Goal: Task Accomplishment & Management: Complete application form

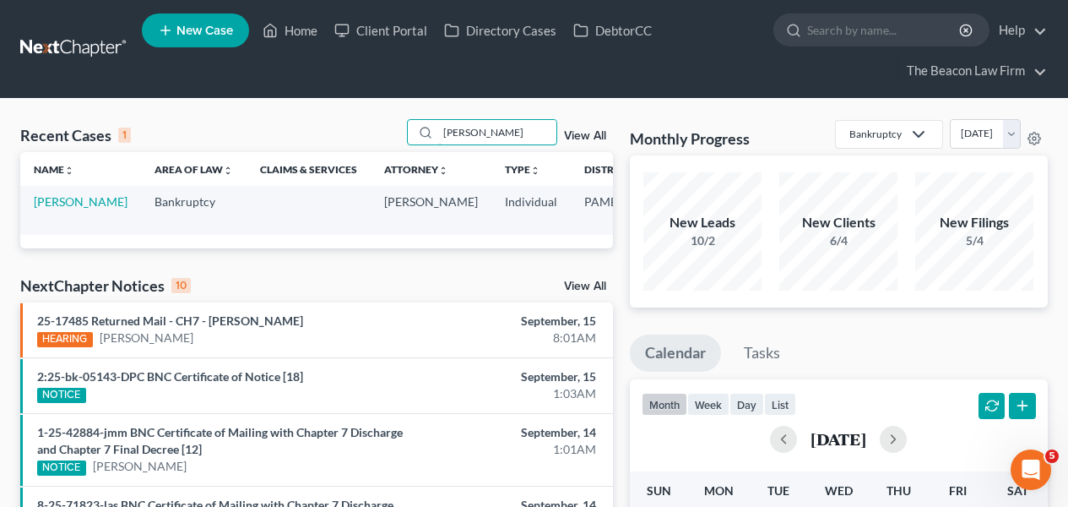
type input "[PERSON_NAME]"
click at [57, 210] on td "[PERSON_NAME]" at bounding box center [80, 210] width 121 height 48
click at [56, 209] on link "[PERSON_NAME]" at bounding box center [81, 201] width 94 height 14
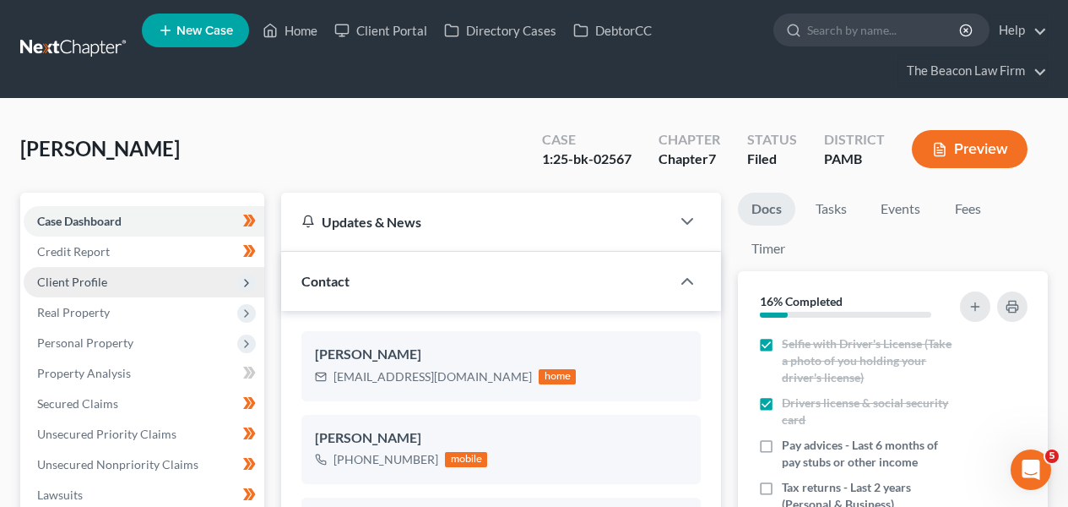
click at [57, 272] on span "Client Profile" at bounding box center [144, 282] width 241 height 30
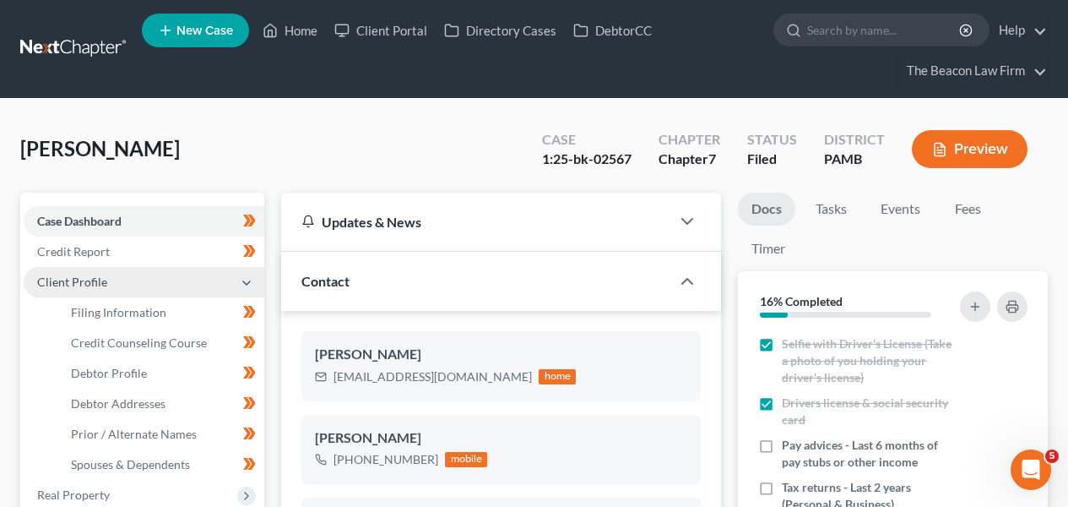
scroll to position [528, 0]
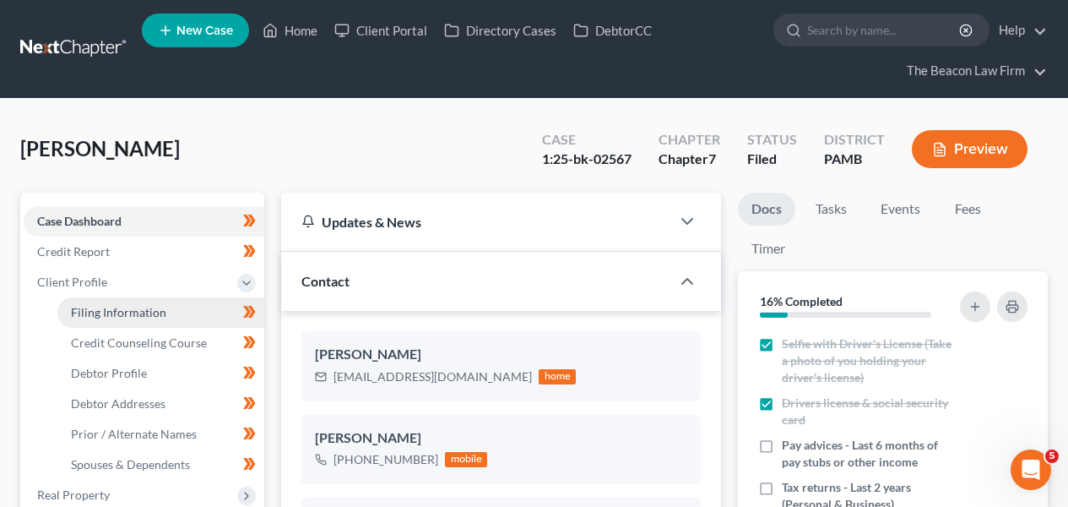
click at [111, 306] on span "Filing Information" at bounding box center [118, 312] width 95 height 14
select select "1"
select select "0"
select select "1"
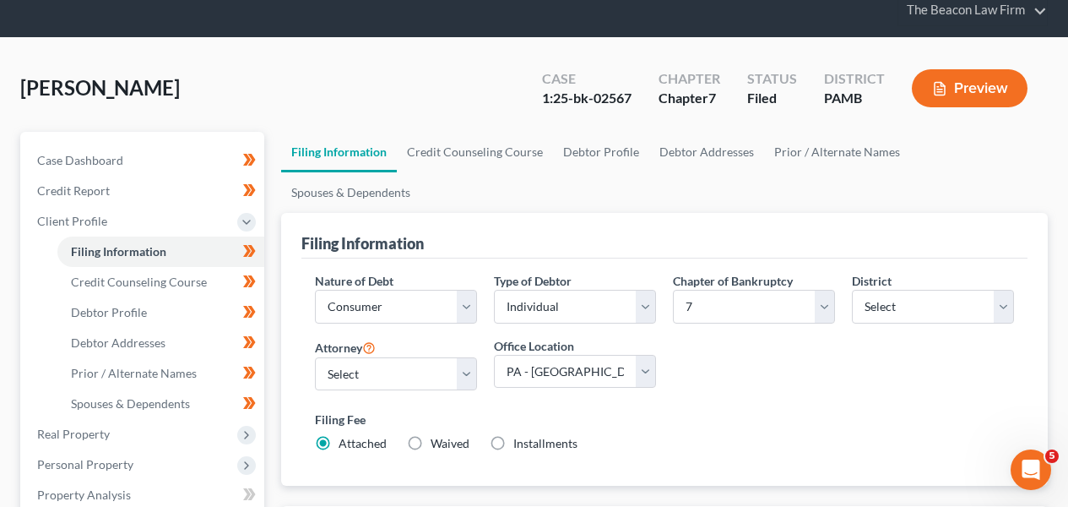
scroll to position [58, 0]
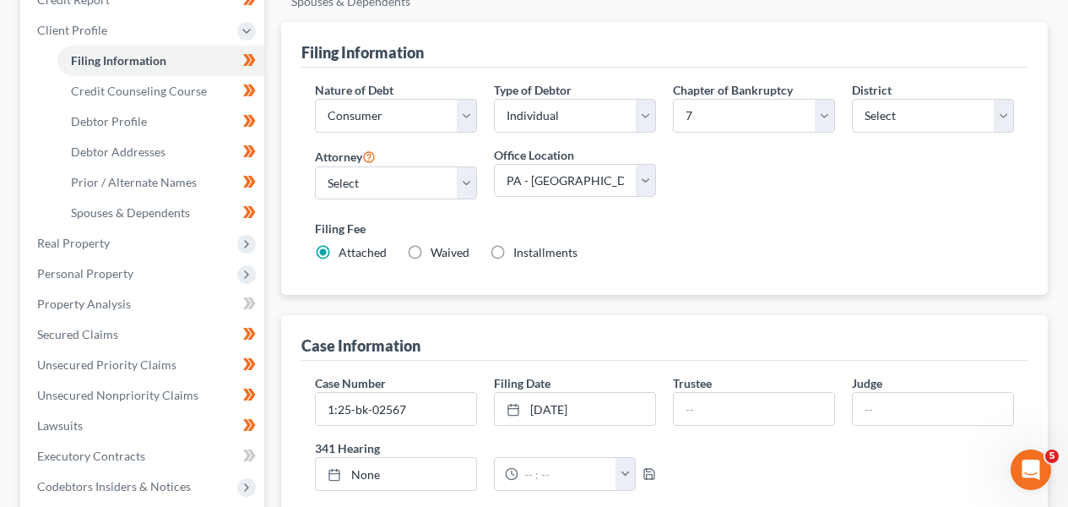
scroll to position [254, 0]
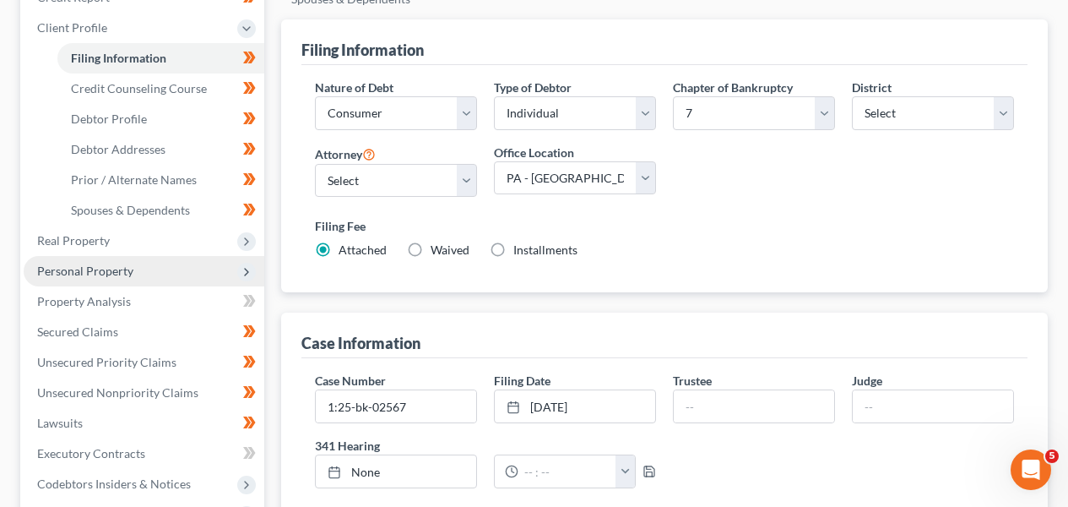
click at [205, 262] on span "Personal Property" at bounding box center [144, 271] width 241 height 30
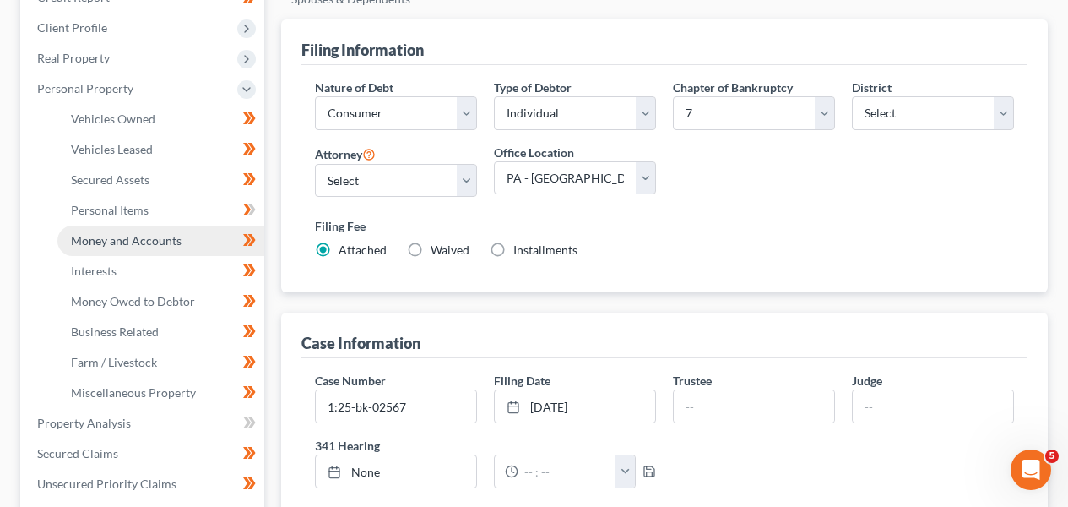
click at [153, 229] on link "Money and Accounts" at bounding box center [160, 240] width 207 height 30
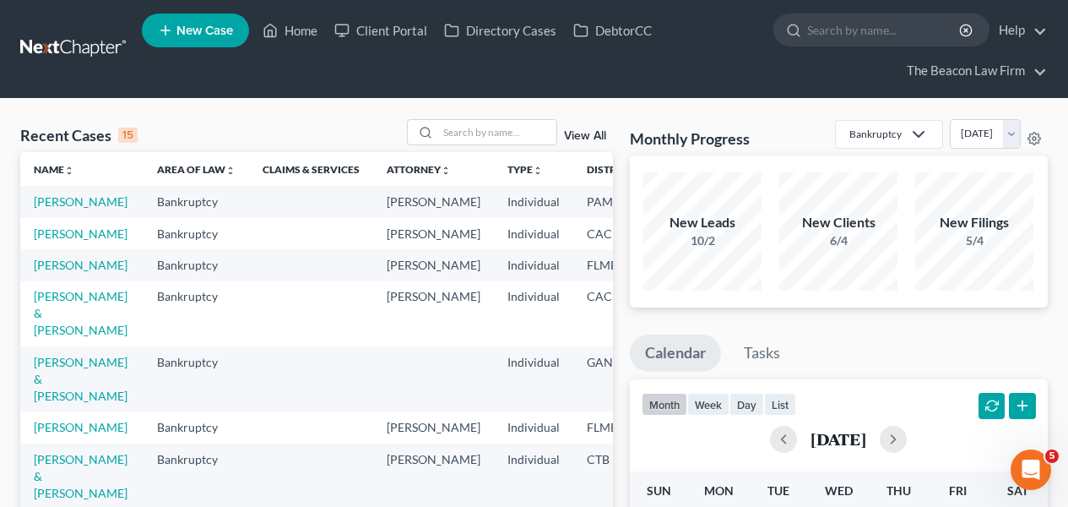
click at [482, 122] on input "search" at bounding box center [497, 132] width 118 height 24
click at [480, 126] on input "search" at bounding box center [497, 132] width 118 height 24
click at [478, 136] on input "search" at bounding box center [497, 132] width 118 height 24
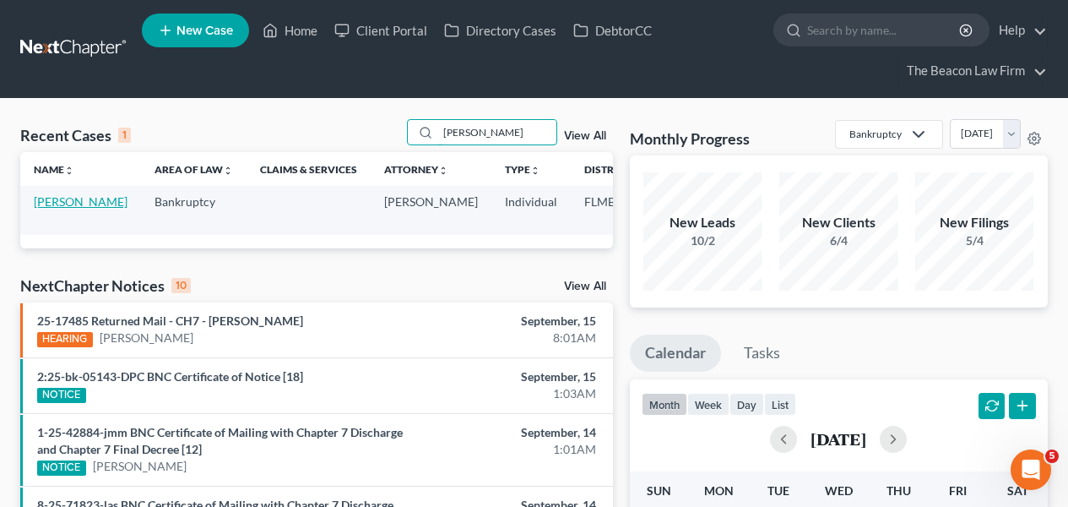
type input "lozada"
click at [65, 209] on link "[PERSON_NAME]" at bounding box center [81, 201] width 94 height 14
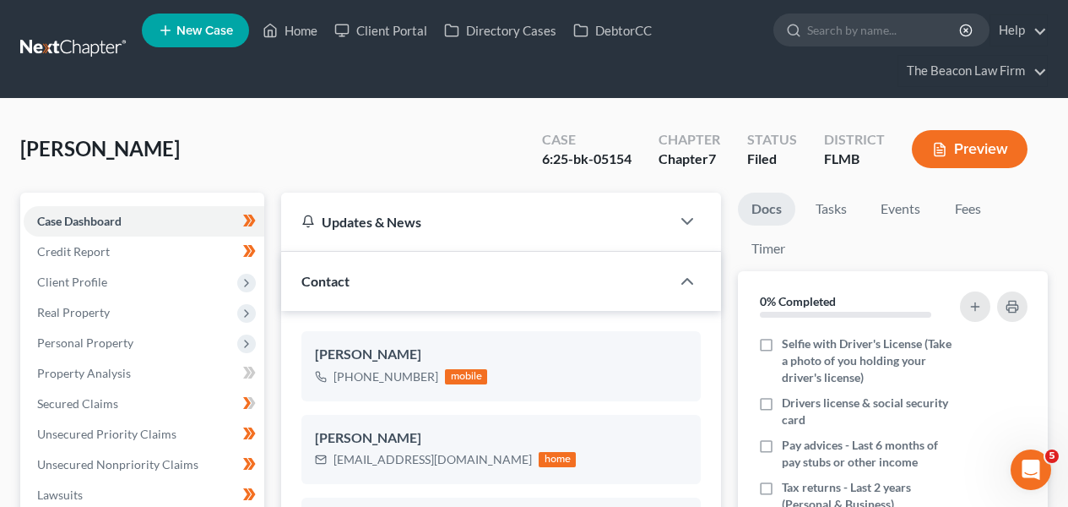
scroll to position [434, 0]
click at [67, 275] on span "Client Profile" at bounding box center [72, 281] width 70 height 14
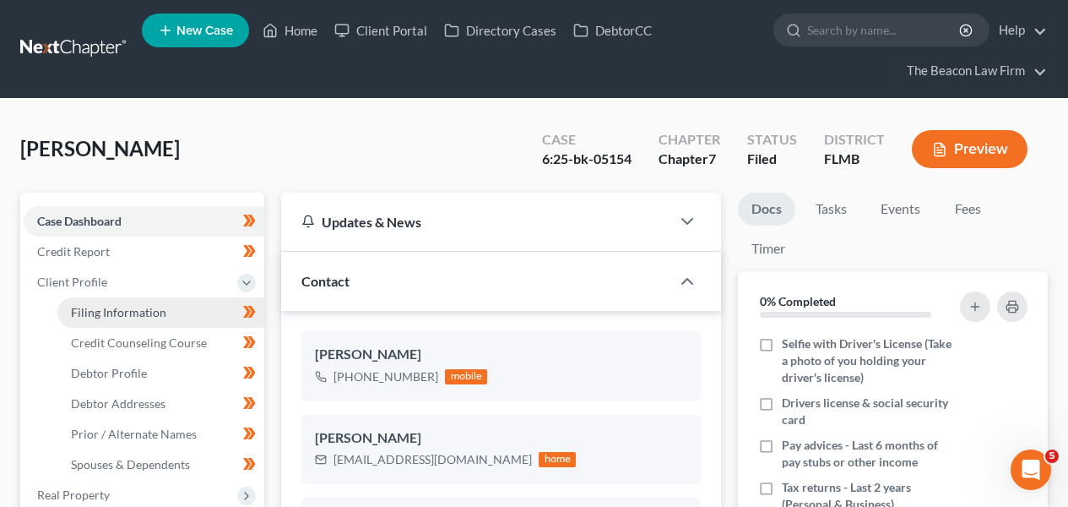
click at [66, 318] on link "Filing Information" at bounding box center [160, 312] width 207 height 30
select select "1"
select select "0"
select select "9"
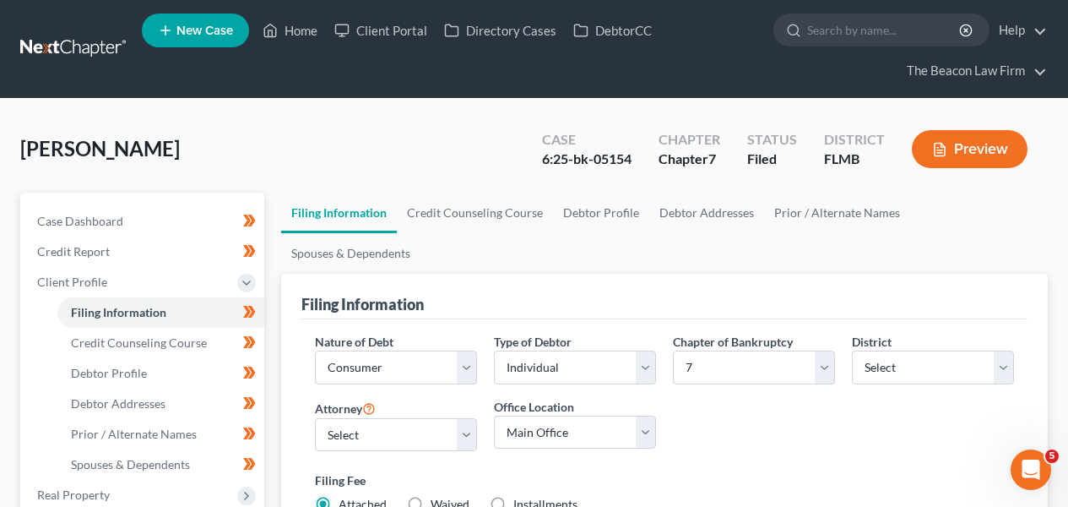
scroll to position [490, 0]
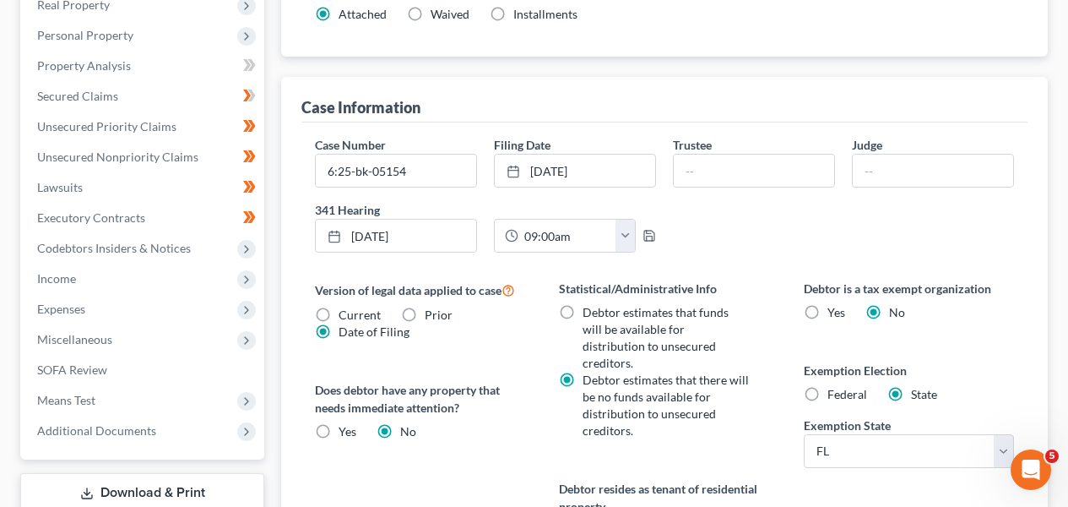
click at [1067, 154] on div "Lozada, Vanessa Upgraded Case 6:25-bk-05154 Chapter Chapter 7 Status Filed Dist…" at bounding box center [534, 187] width 1068 height 1157
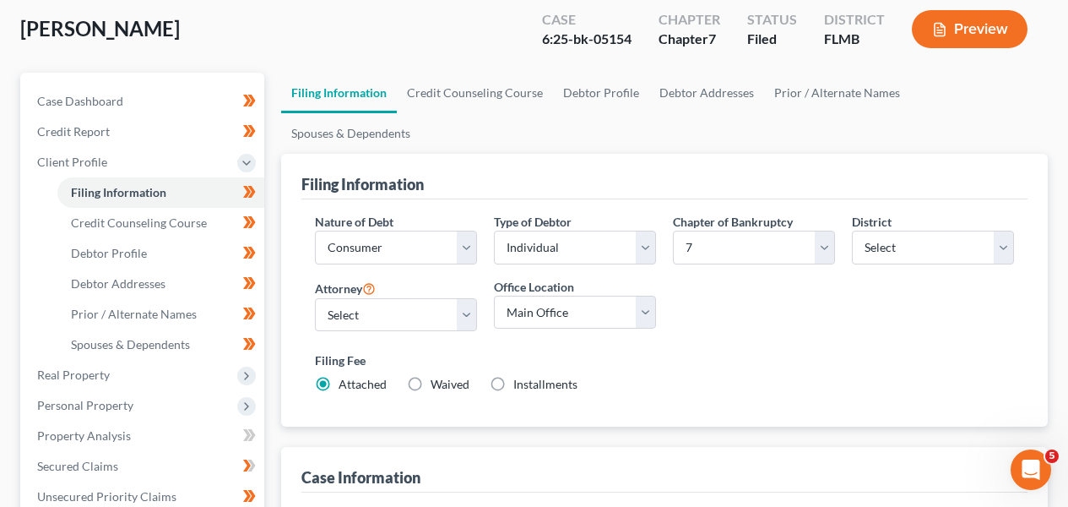
scroll to position [122, 0]
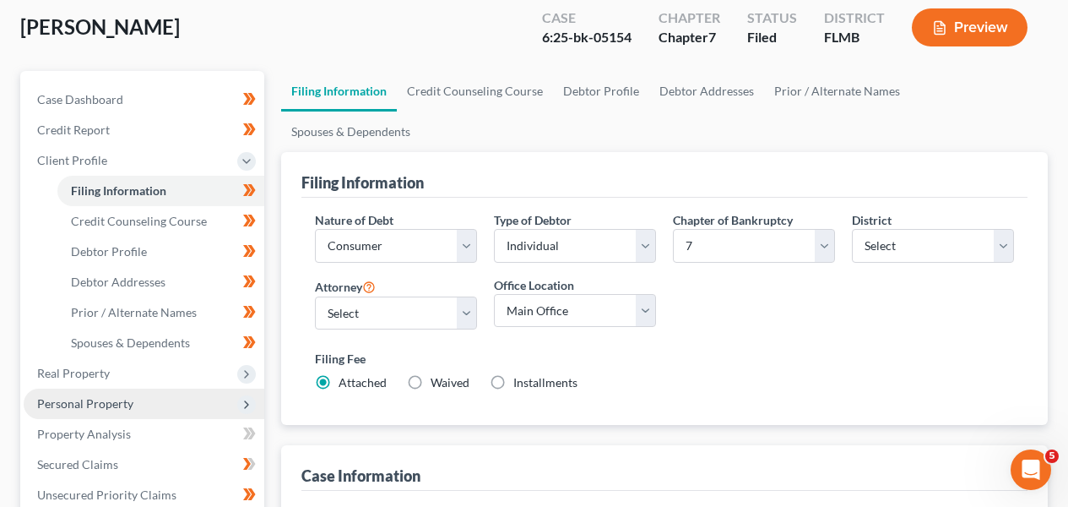
click at [87, 402] on span "Personal Property" at bounding box center [85, 403] width 96 height 14
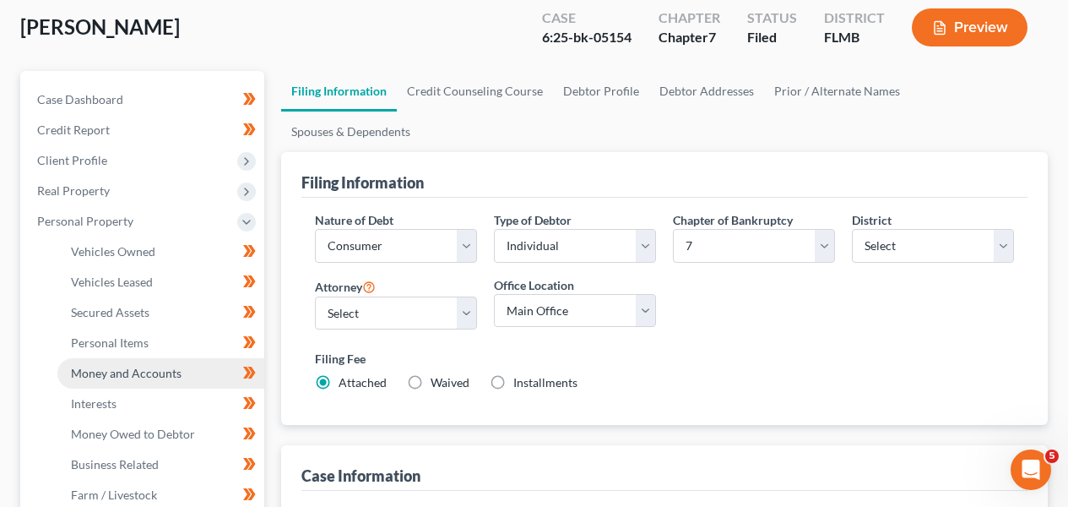
click at [151, 375] on span "Money and Accounts" at bounding box center [126, 373] width 111 height 14
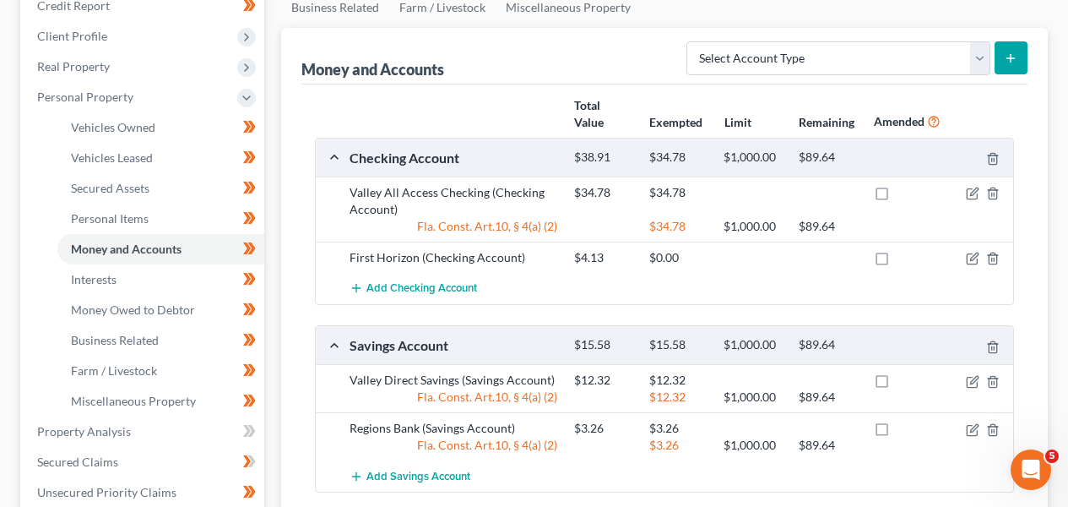
scroll to position [247, 0]
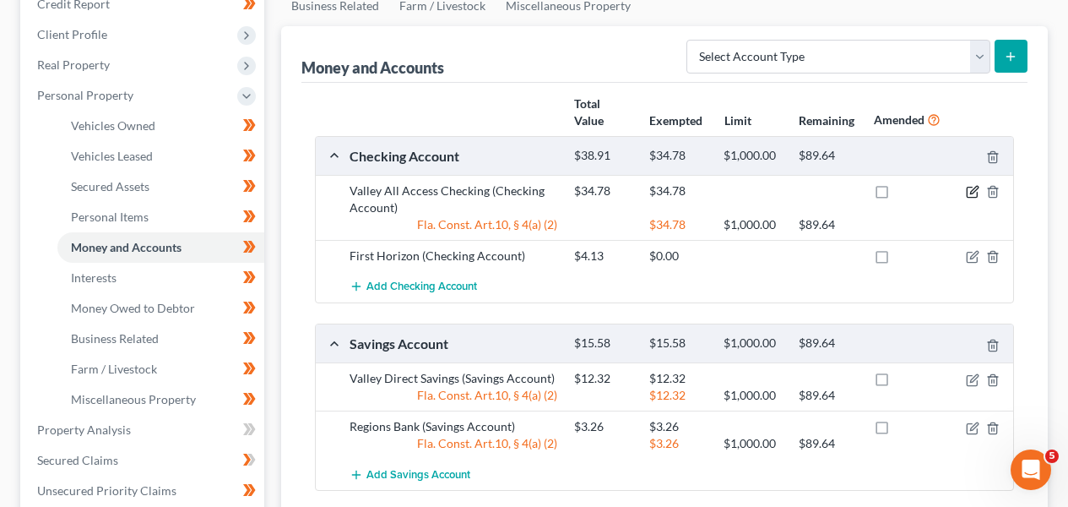
click at [967, 194] on icon "button" at bounding box center [973, 192] width 14 height 14
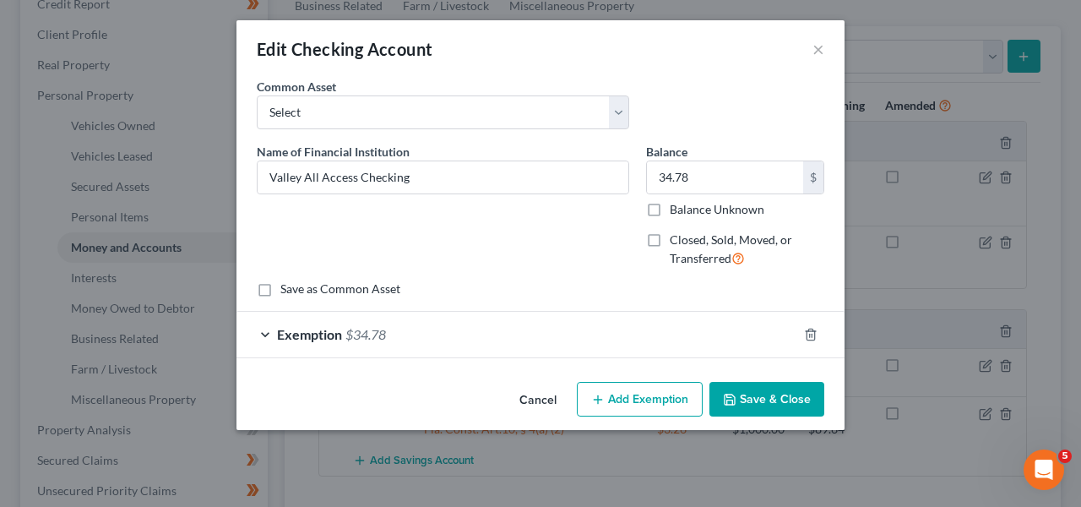
click at [537, 406] on button "Cancel" at bounding box center [538, 400] width 64 height 34
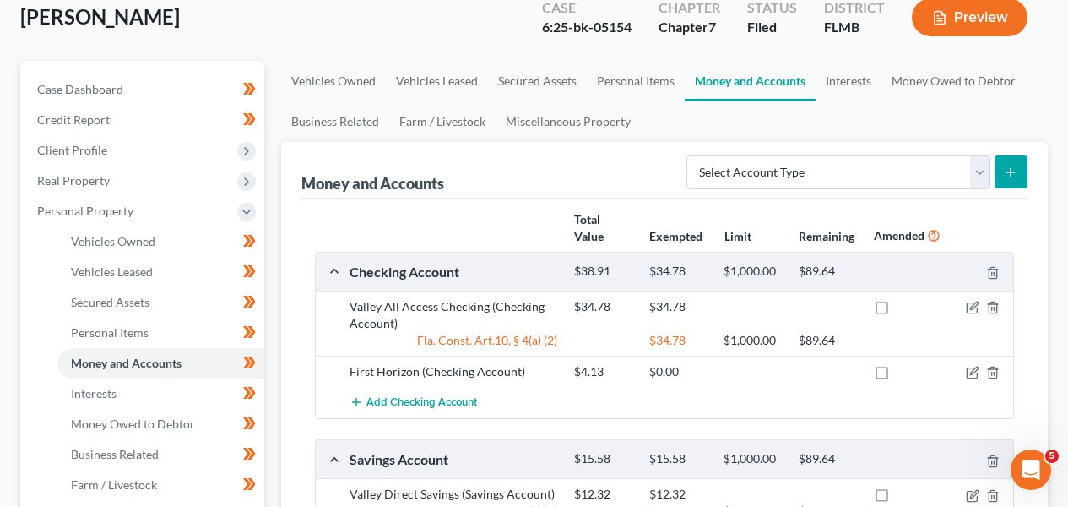
scroll to position [113, 0]
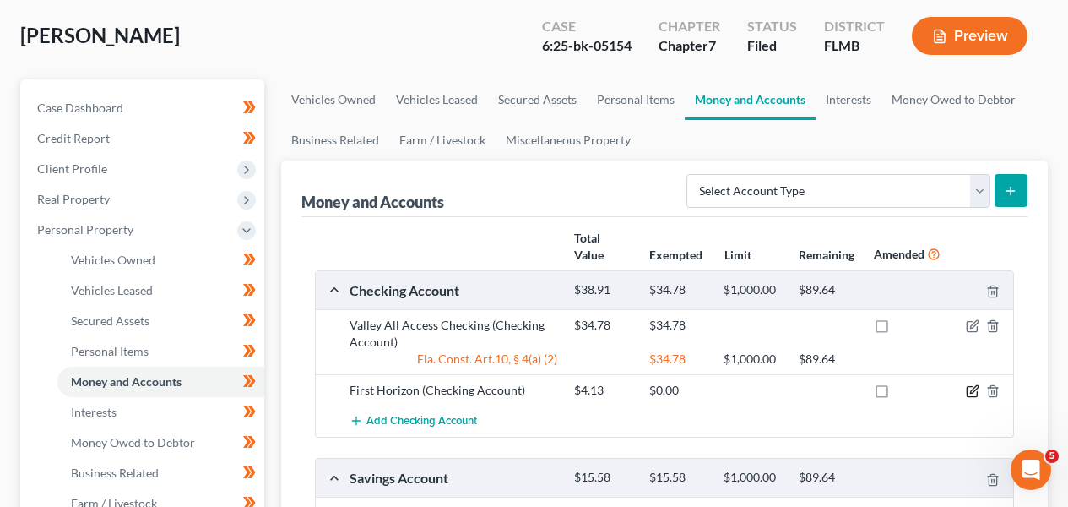
drag, startPoint x: 973, startPoint y: 393, endPoint x: 951, endPoint y: 376, distance: 28.9
click at [945, 397] on div "First Horizon (Checking Account) $4.13 $0.00" at bounding box center [664, 389] width 697 height 31
click at [965, 325] on div at bounding box center [977, 325] width 75 height 17
click at [967, 325] on icon "button" at bounding box center [972, 327] width 10 height 10
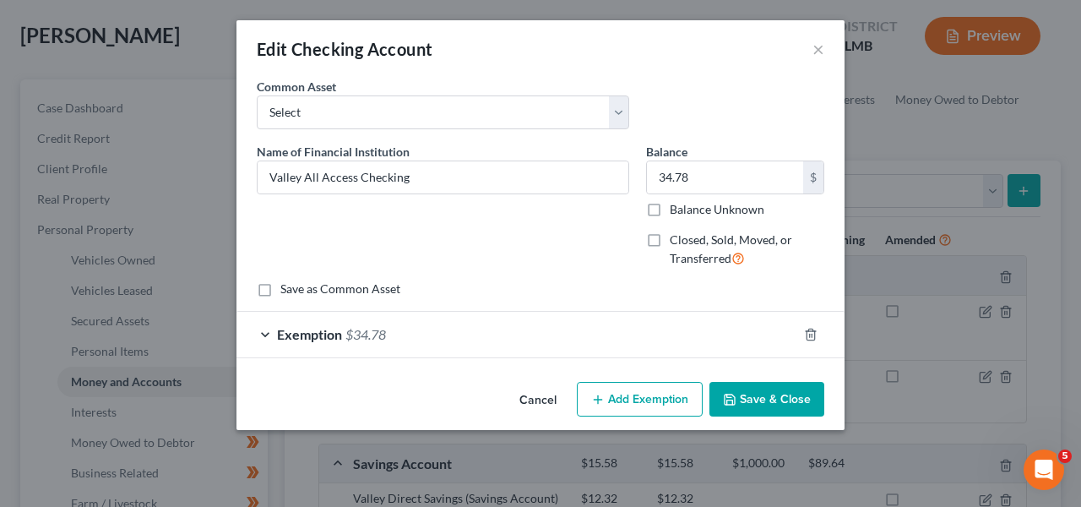
click at [609, 351] on div "Exemption $34.78" at bounding box center [516, 334] width 561 height 45
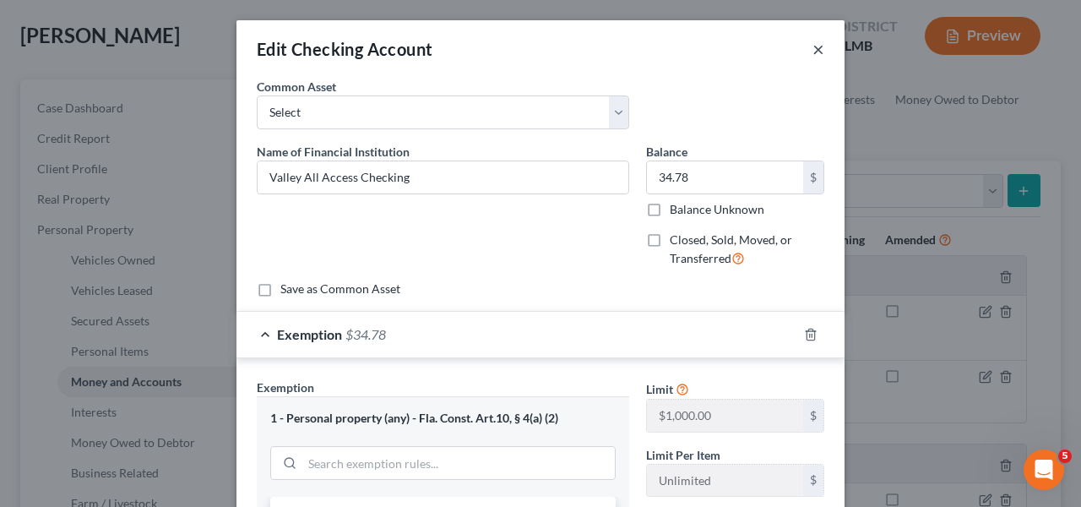
click at [812, 52] on button "×" at bounding box center [818, 49] width 12 height 20
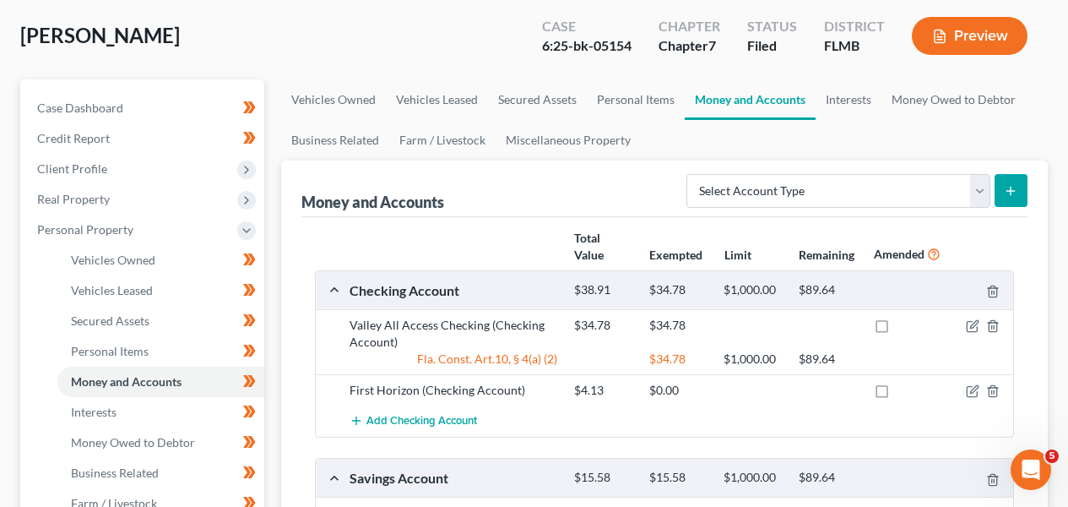
scroll to position [0, 0]
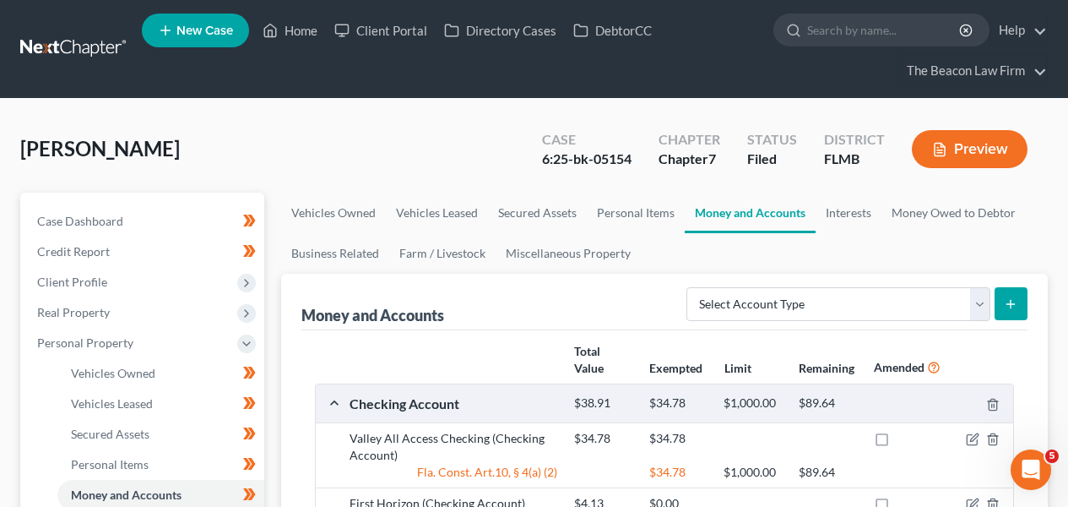
click at [77, 31] on nav "Home New Case Client Portal Directory Cases DebtorCC The Beacon Law Firm [EMAIL…" at bounding box center [534, 49] width 1068 height 98
click at [77, 41] on link at bounding box center [74, 49] width 108 height 30
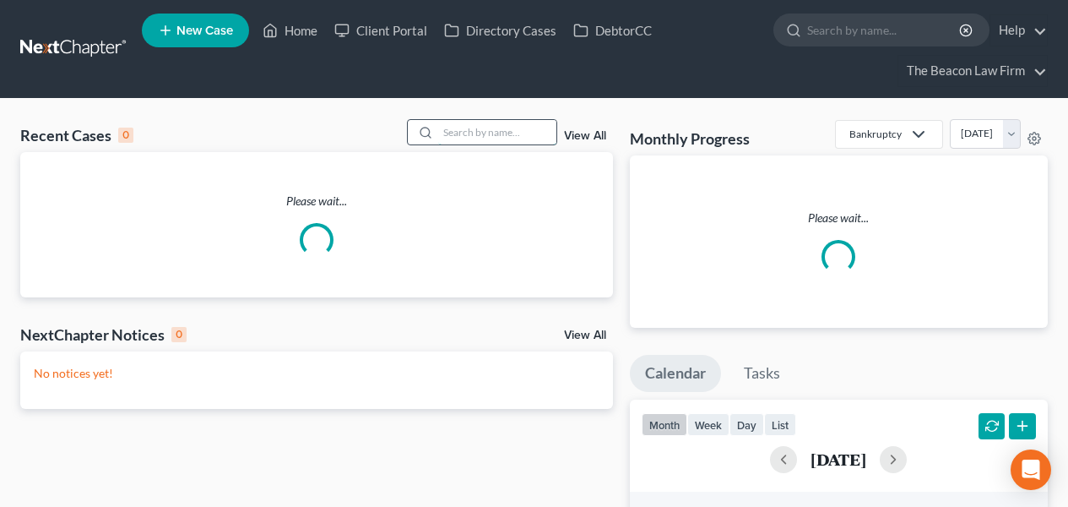
click at [464, 133] on input "search" at bounding box center [497, 132] width 118 height 24
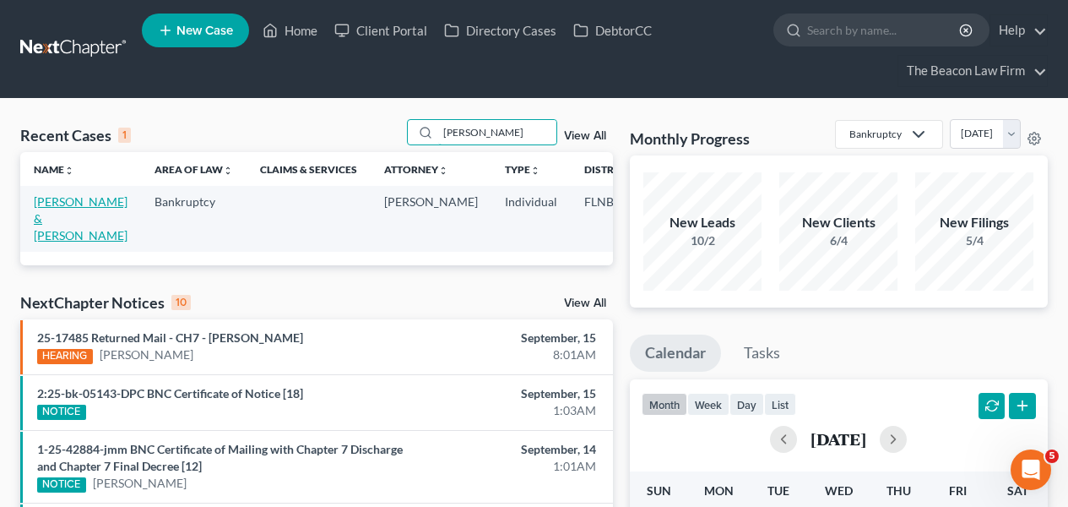
type input "[PERSON_NAME]"
click at [54, 221] on link "[PERSON_NAME] & [PERSON_NAME]" at bounding box center [81, 218] width 94 height 48
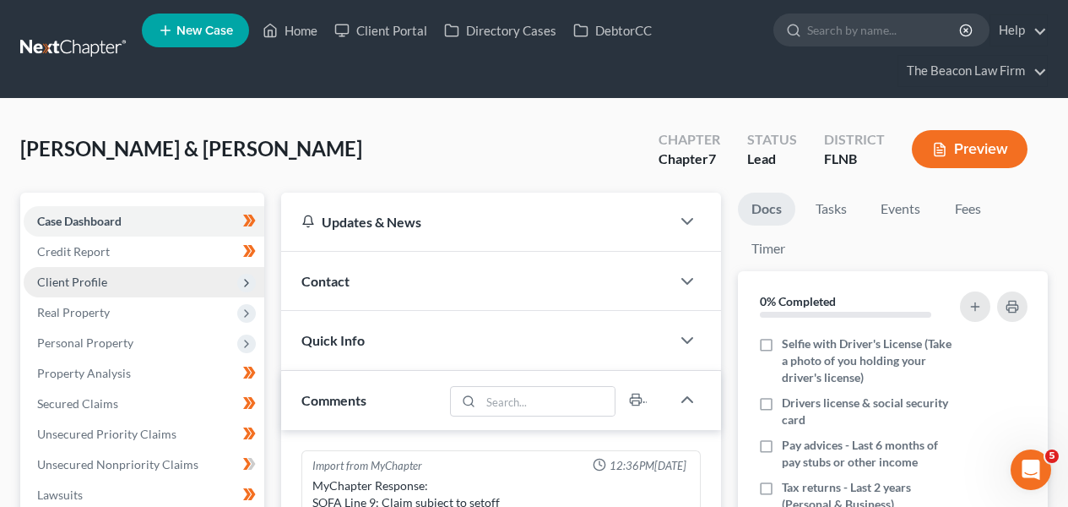
scroll to position [355, 0]
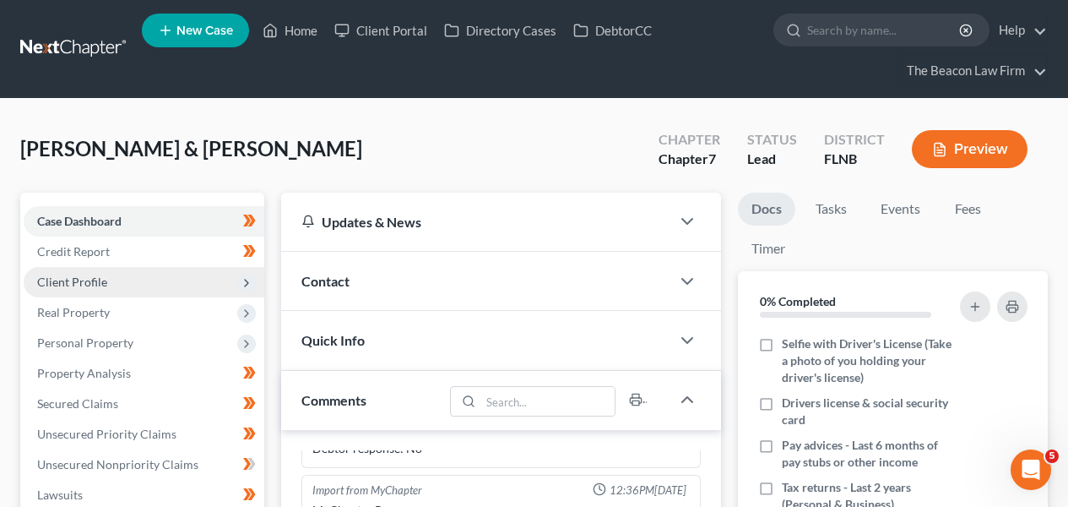
click at [63, 288] on span "Client Profile" at bounding box center [144, 282] width 241 height 30
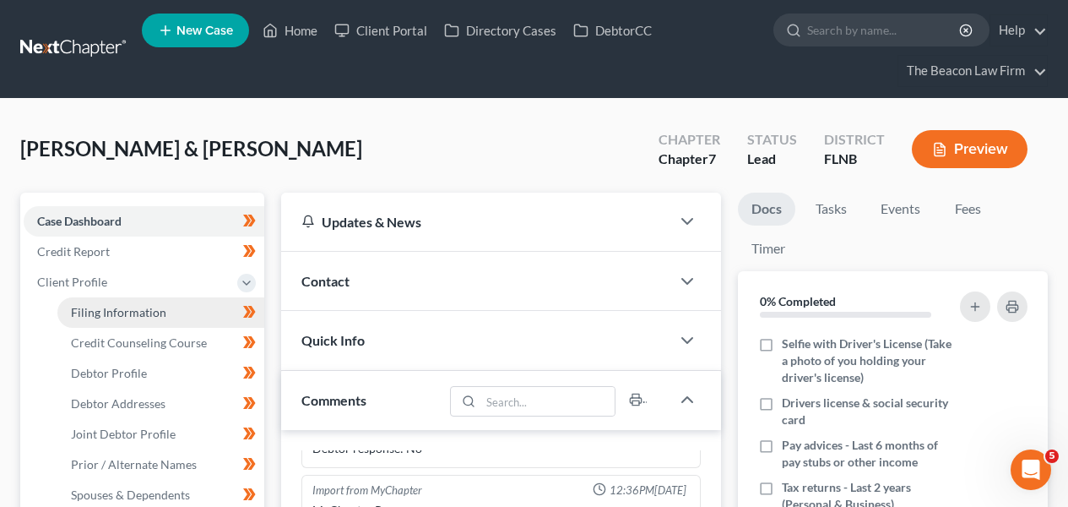
click at [64, 320] on link "Filing Information" at bounding box center [160, 312] width 207 height 30
select select "1"
select select "0"
select select "9"
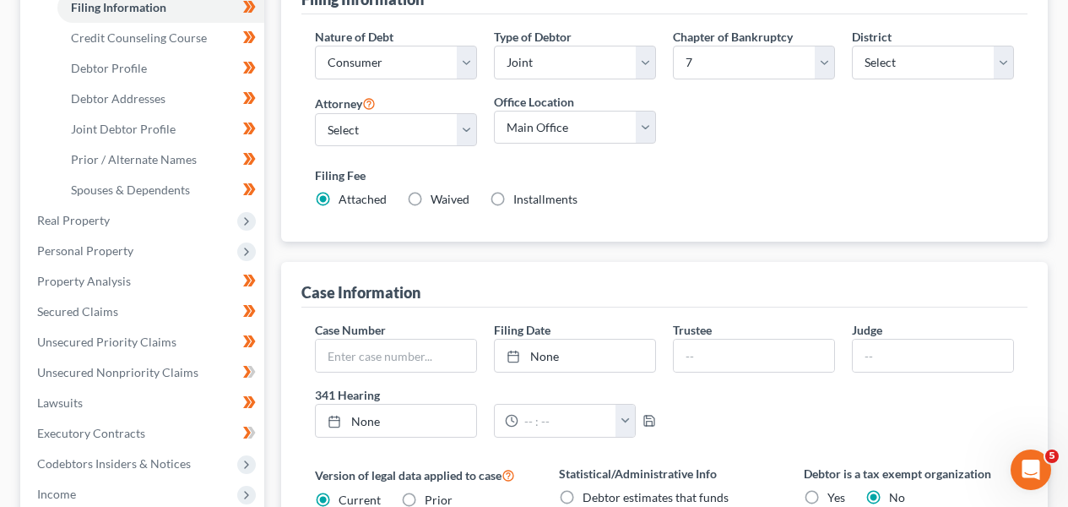
scroll to position [284, 0]
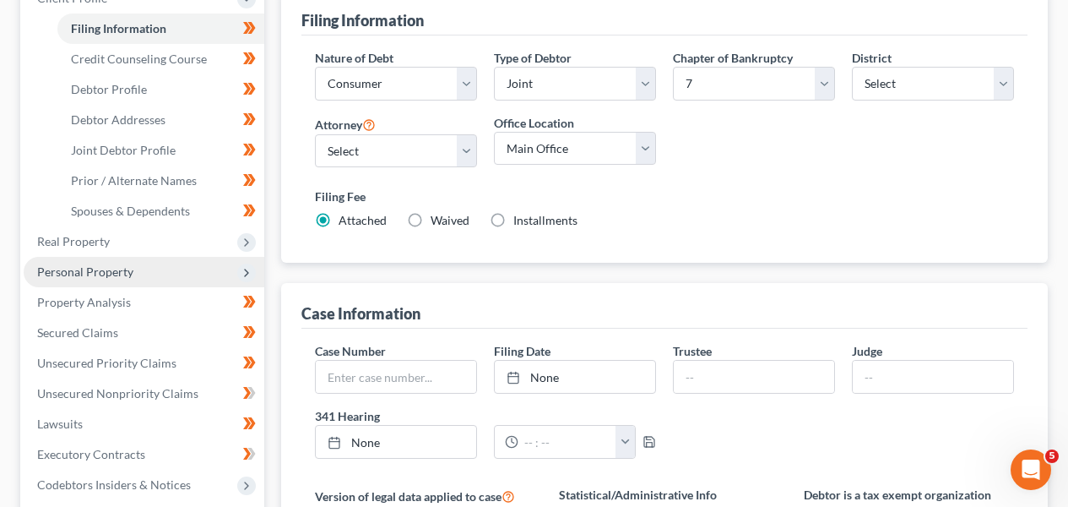
click at [172, 262] on span "Personal Property" at bounding box center [144, 272] width 241 height 30
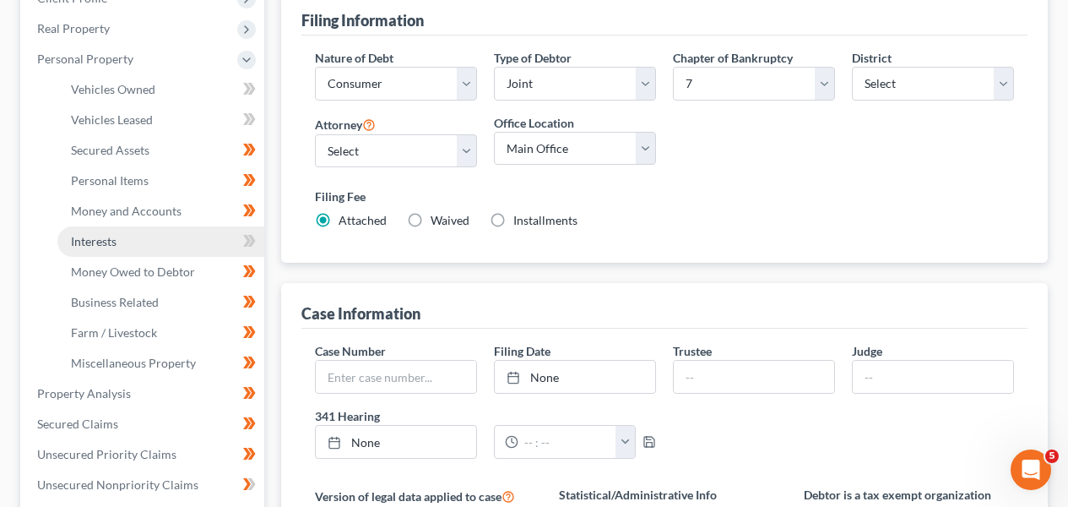
click at [172, 242] on link "Interests" at bounding box center [160, 241] width 207 height 30
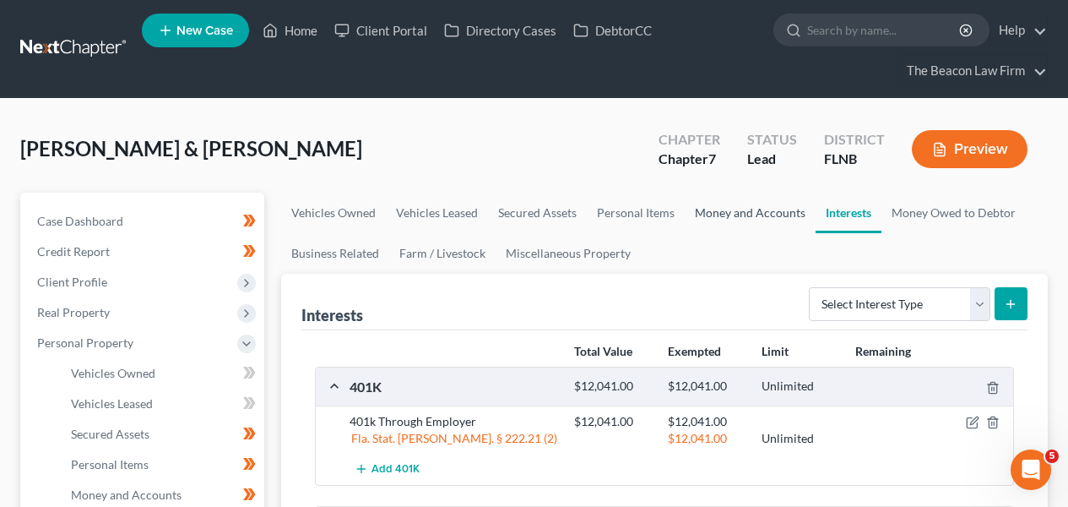
click at [711, 221] on link "Money and Accounts" at bounding box center [750, 212] width 131 height 41
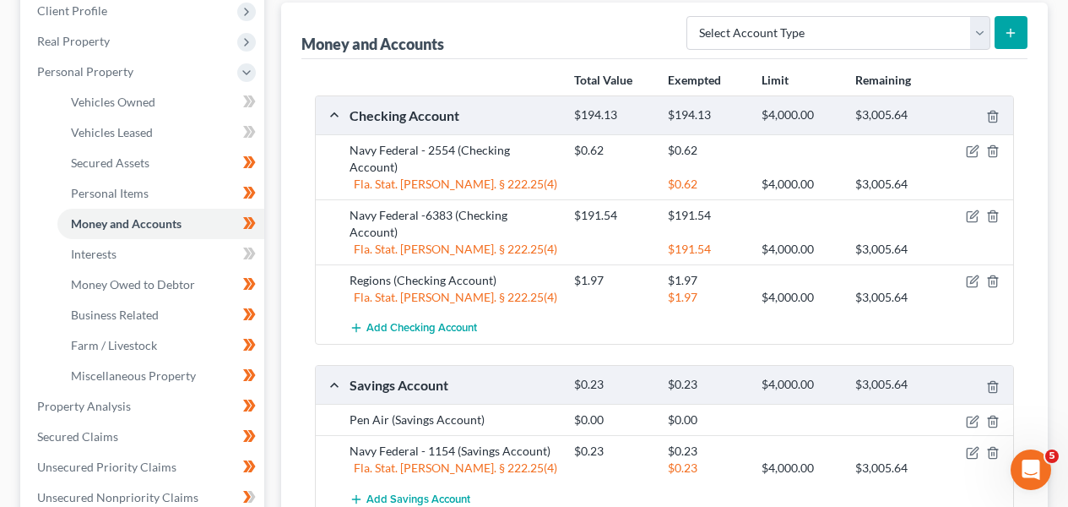
scroll to position [272, 0]
click at [198, 248] on link "Interests" at bounding box center [160, 253] width 207 height 30
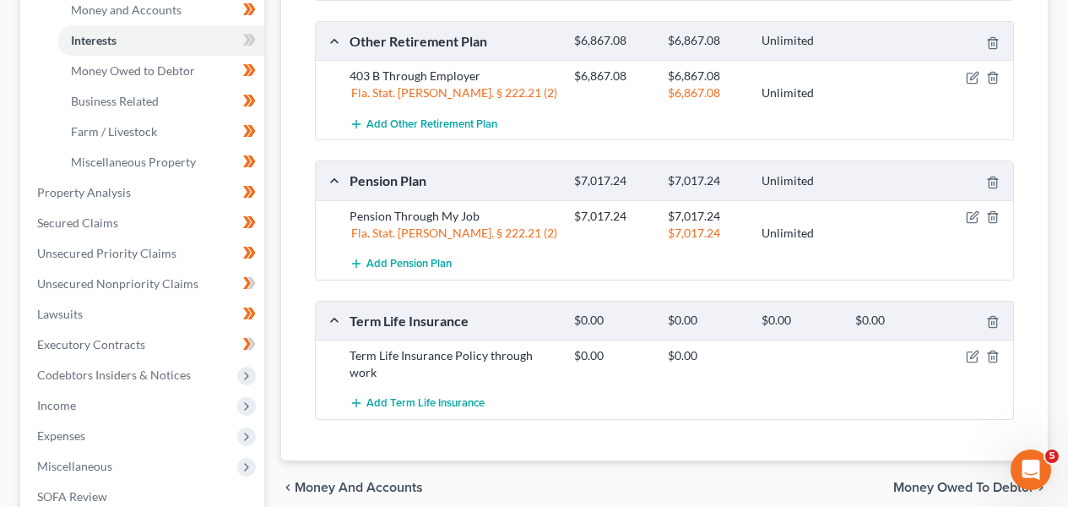
scroll to position [577, 0]
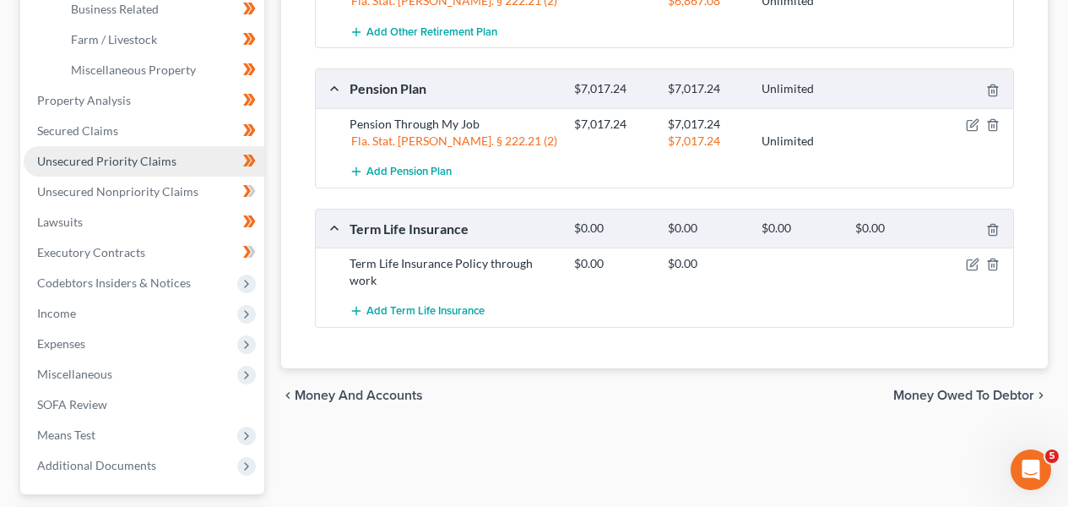
click at [162, 170] on link "Unsecured Priority Claims" at bounding box center [144, 161] width 241 height 30
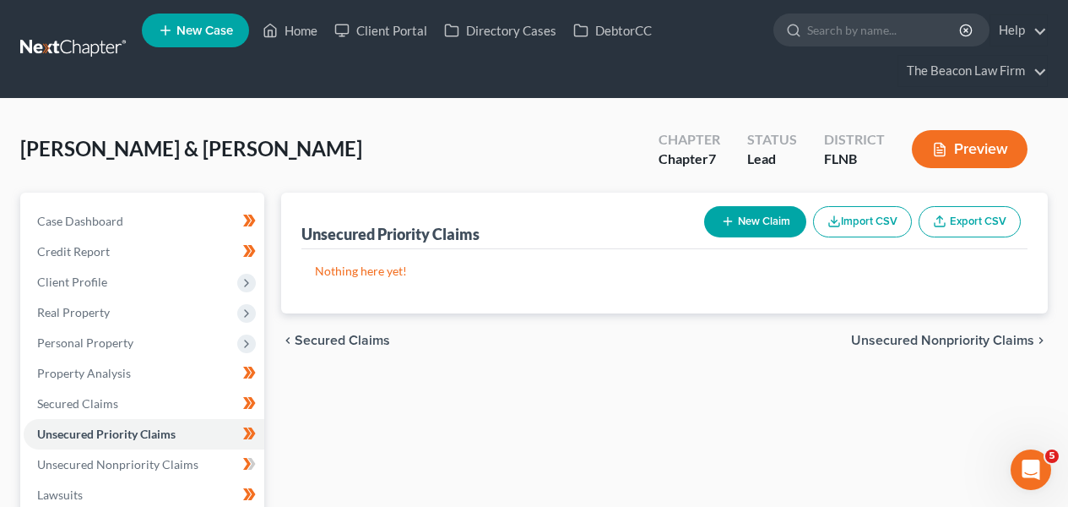
click at [346, 333] on span "Secured Claims" at bounding box center [342, 340] width 95 height 14
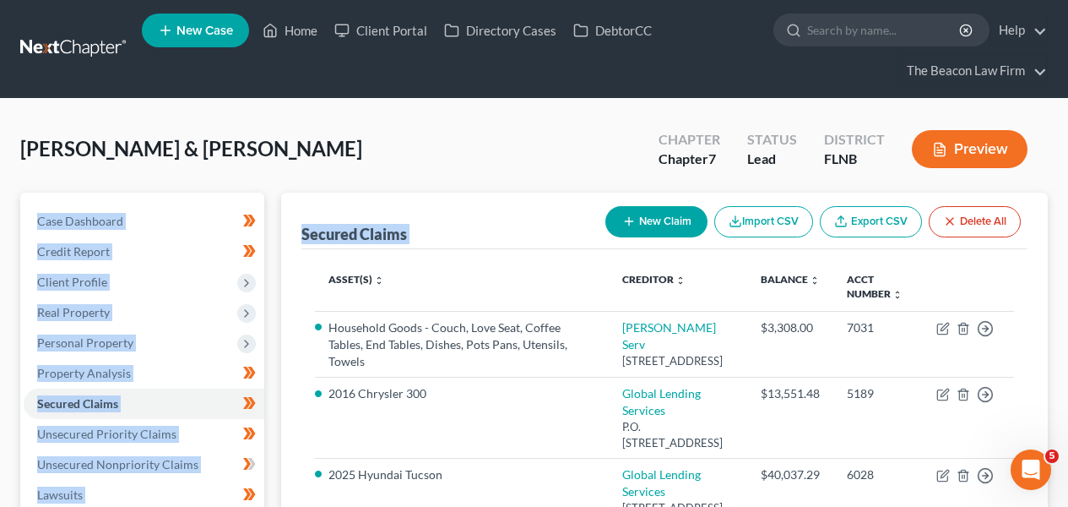
drag, startPoint x: 1063, startPoint y: 160, endPoint x: 1059, endPoint y: 257, distance: 97.2
click at [1055, 265] on div "Davison, Kameron & Vincent , Kayla Upgraded Chapter Chapter 7 Status Lead Distr…" at bounding box center [534, 498] width 1068 height 799
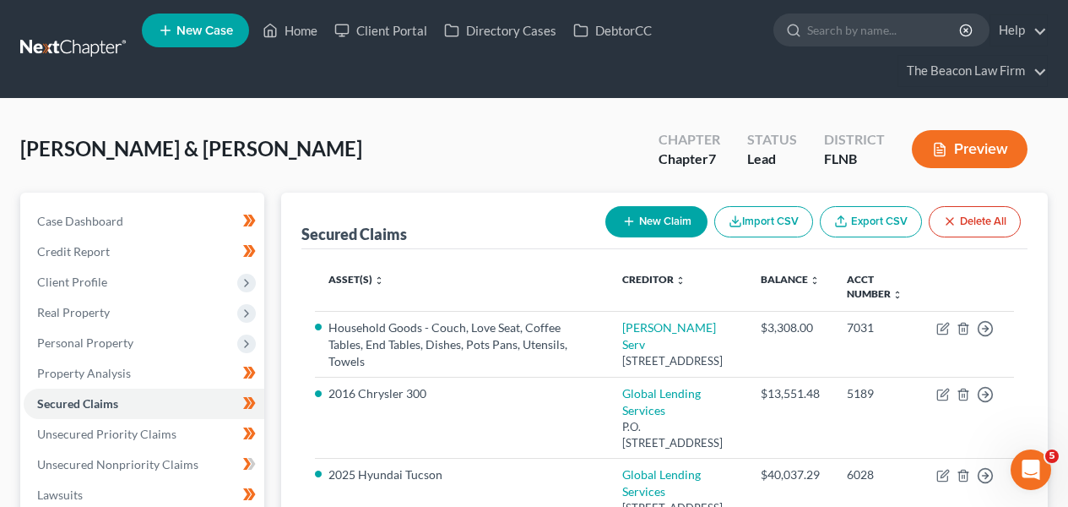
click at [1060, 252] on div "Davison, Kameron & Vincent , Kayla Upgraded Chapter Chapter 7 Status Lead Distr…" at bounding box center [534, 498] width 1068 height 799
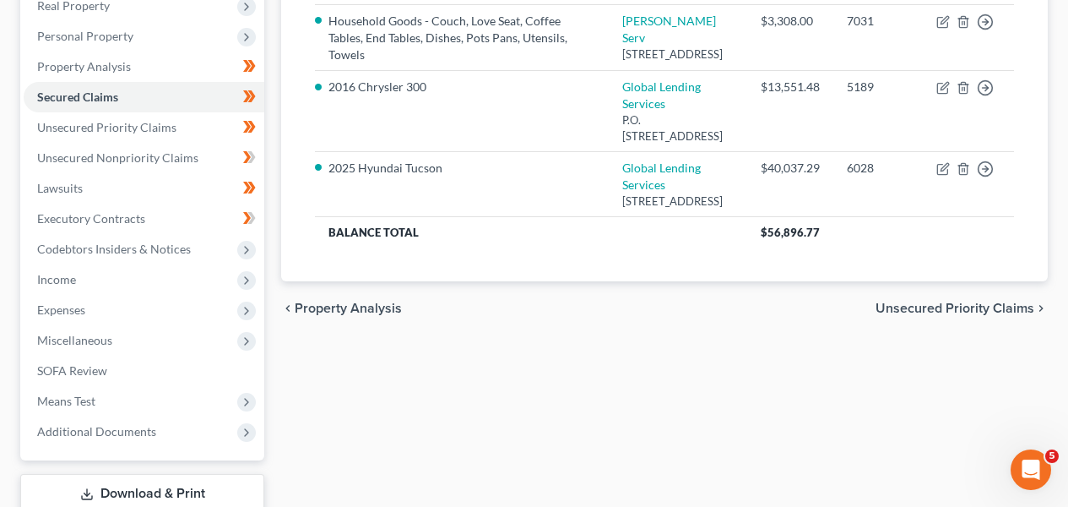
scroll to position [307, 0]
click at [26, 155] on link "Unsecured Nonpriority Claims" at bounding box center [144, 157] width 241 height 30
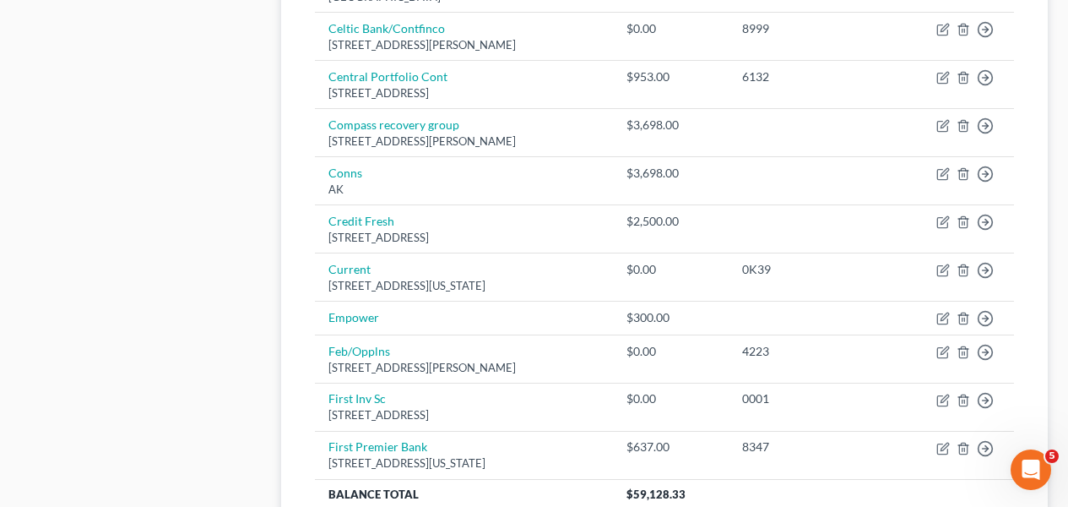
scroll to position [1449, 0]
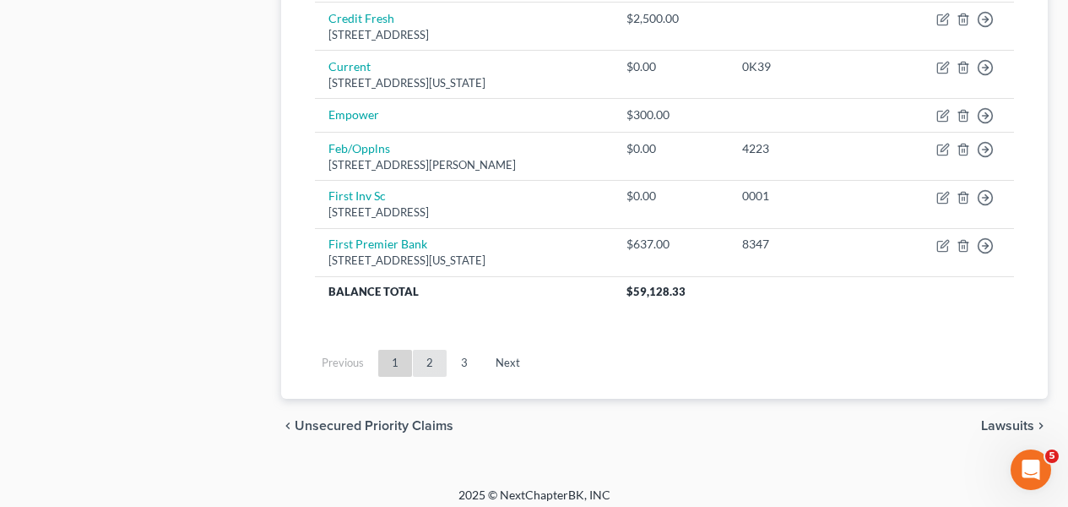
click at [435, 362] on link "2" at bounding box center [430, 363] width 34 height 27
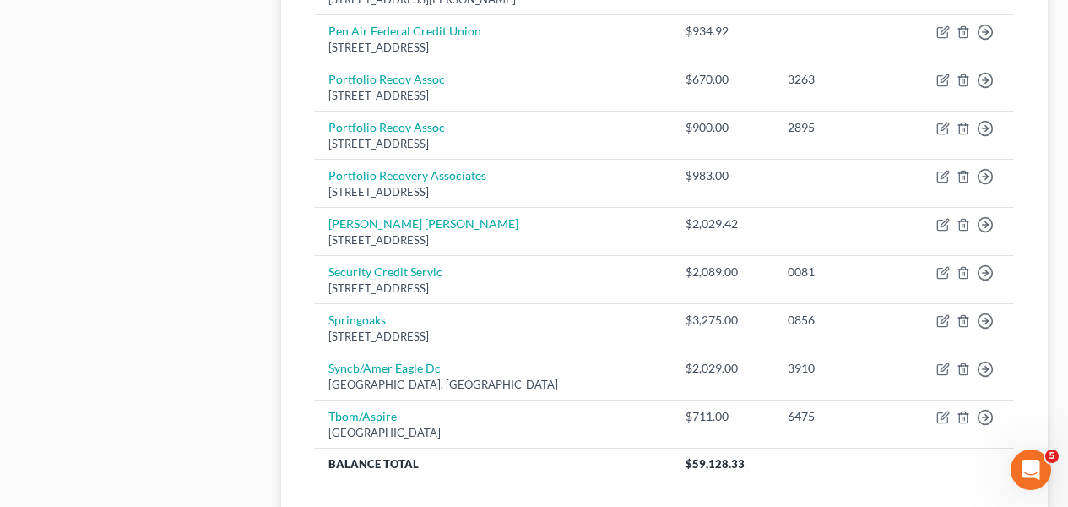
scroll to position [959, 0]
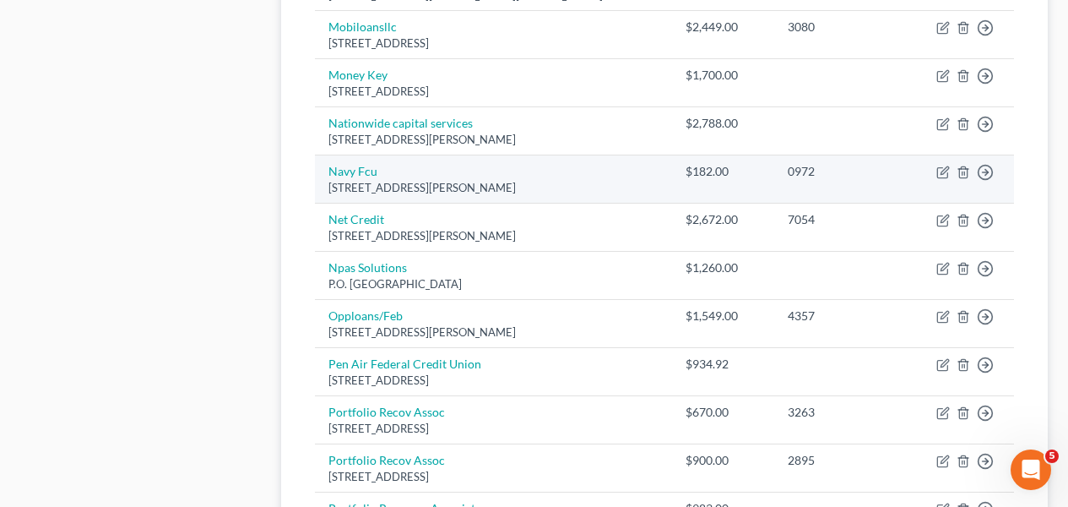
click at [806, 173] on div "0972" at bounding box center [840, 171] width 105 height 17
copy div "0972"
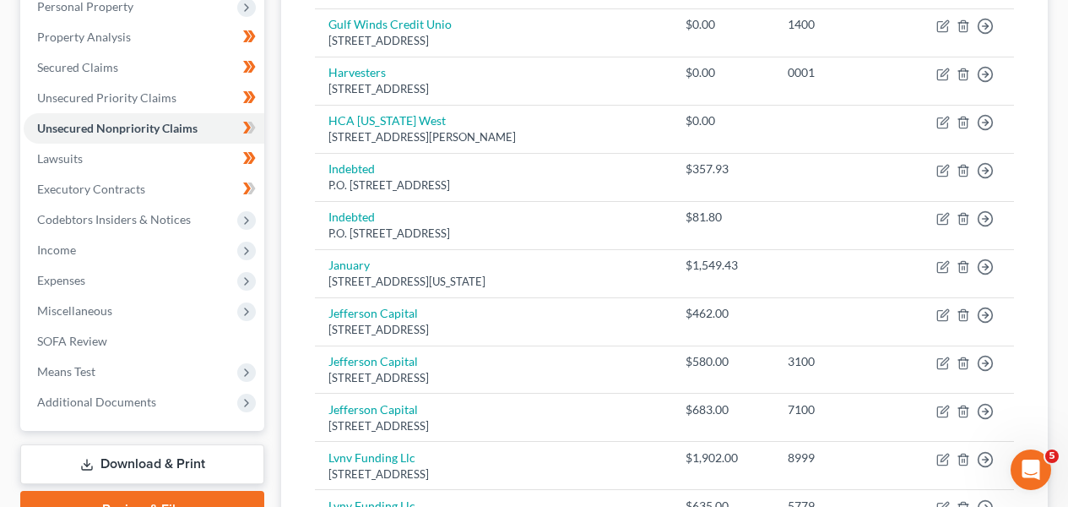
scroll to position [0, 0]
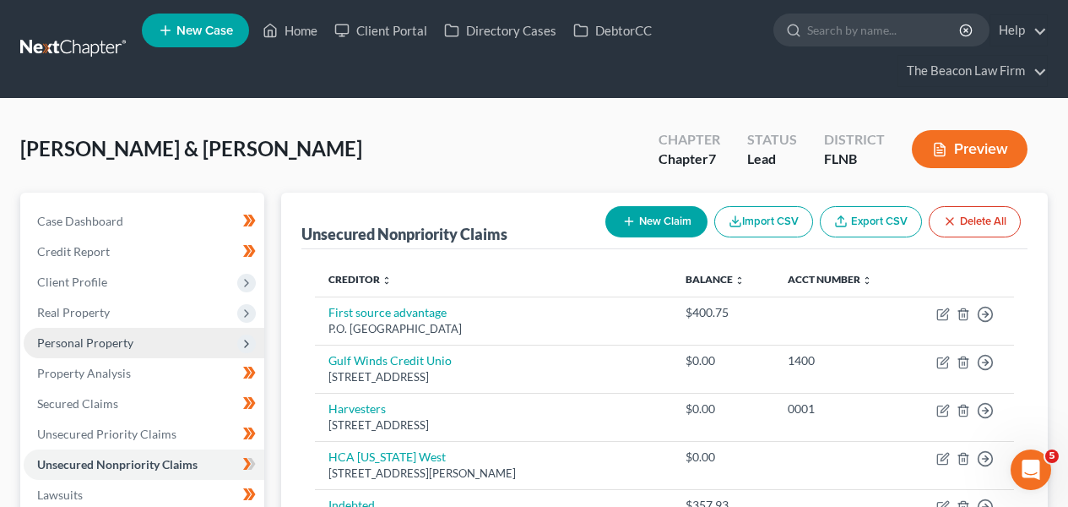
click at [161, 345] on span "Personal Property" at bounding box center [144, 343] width 241 height 30
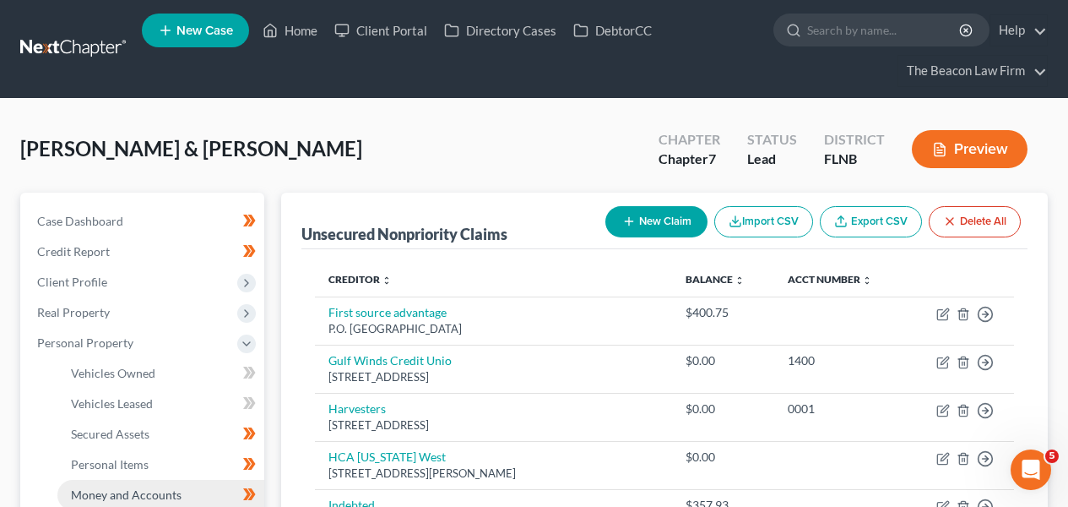
click at [154, 490] on span "Money and Accounts" at bounding box center [126, 494] width 111 height 14
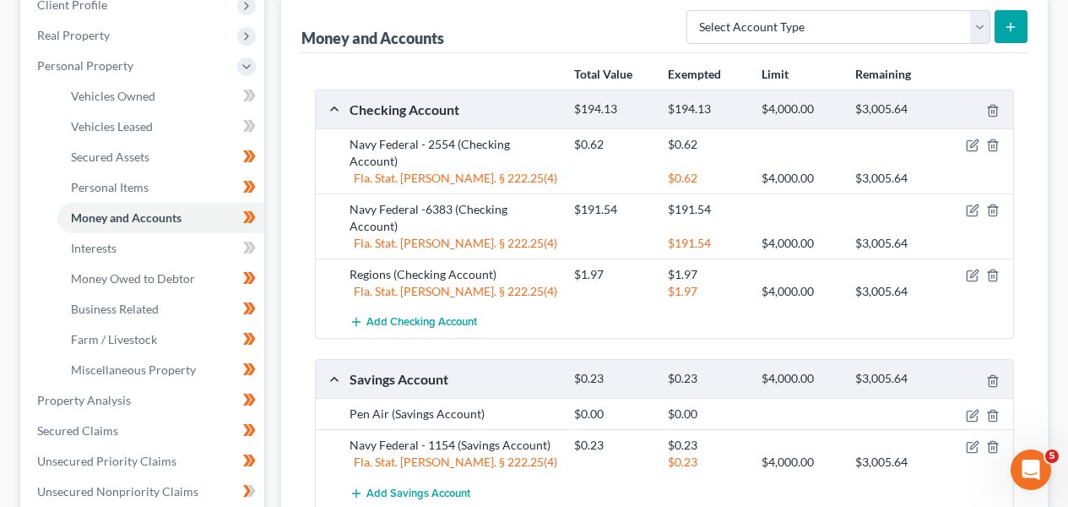
scroll to position [289, 0]
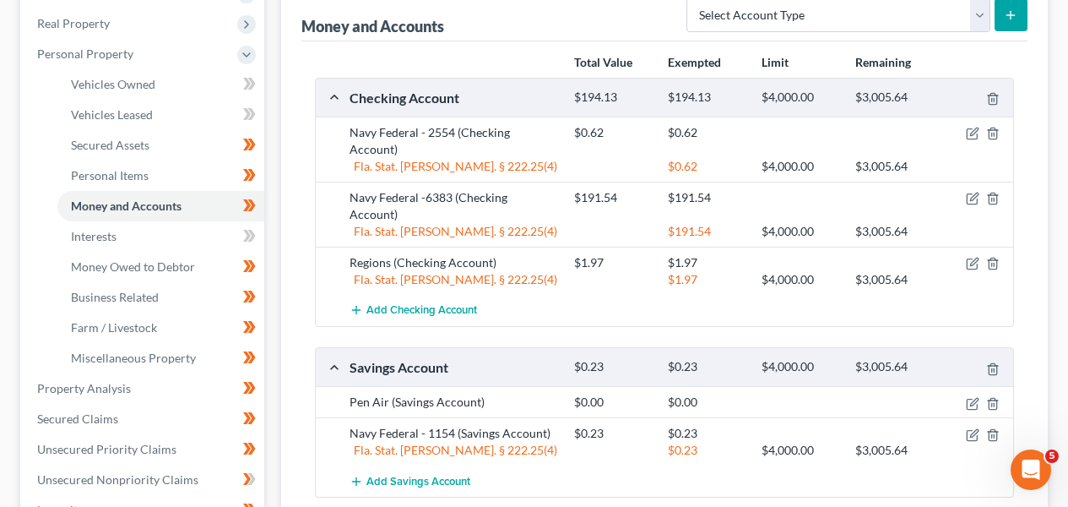
click at [419, 136] on div "Navy Federal - 2554 (Checking Account)" at bounding box center [453, 141] width 225 height 34
copy div "Navy Federal - 2554 (Checking Account)"
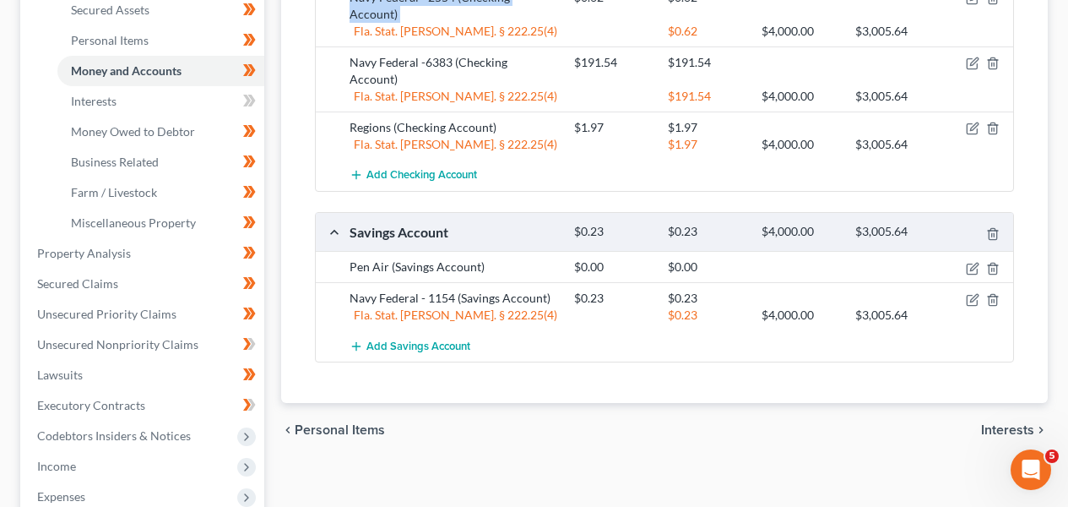
scroll to position [441, 0]
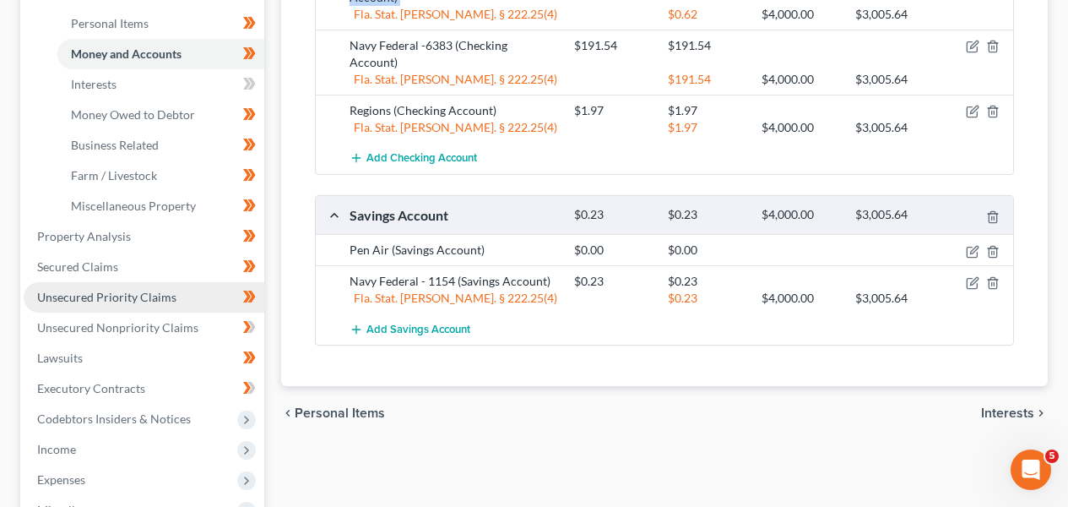
click at [131, 299] on span "Unsecured Priority Claims" at bounding box center [106, 297] width 139 height 14
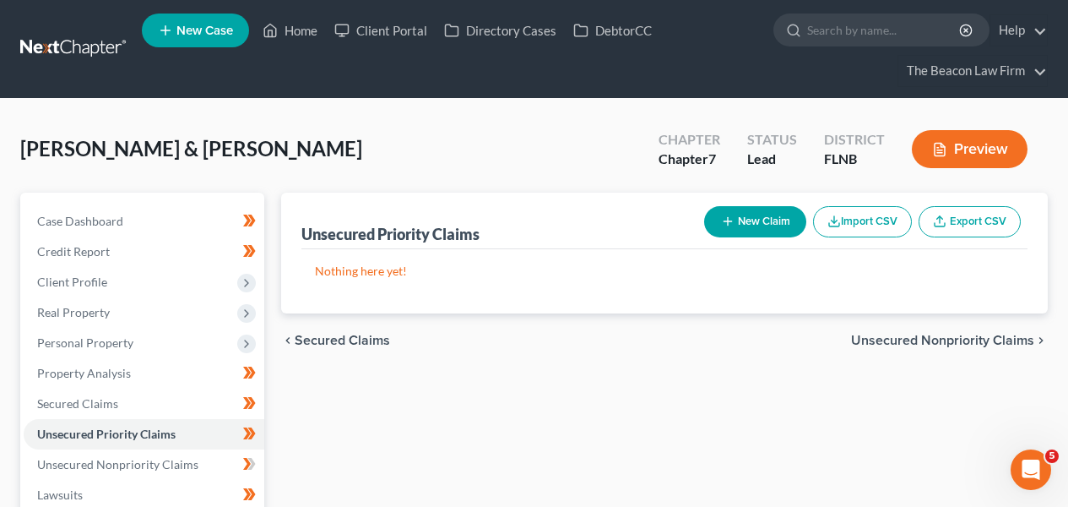
click at [1040, 337] on icon "chevron_right" at bounding box center [1041, 340] width 14 height 14
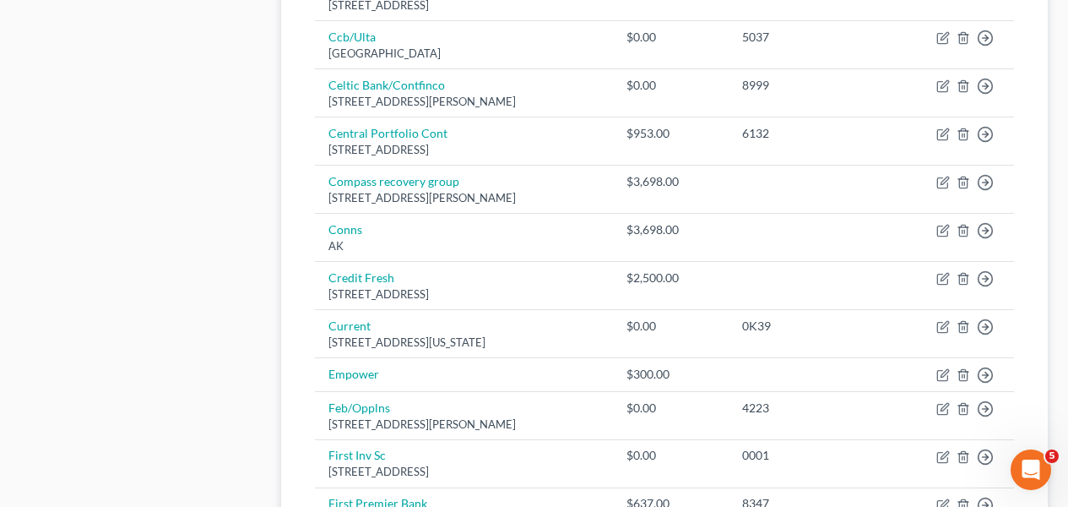
scroll to position [1459, 0]
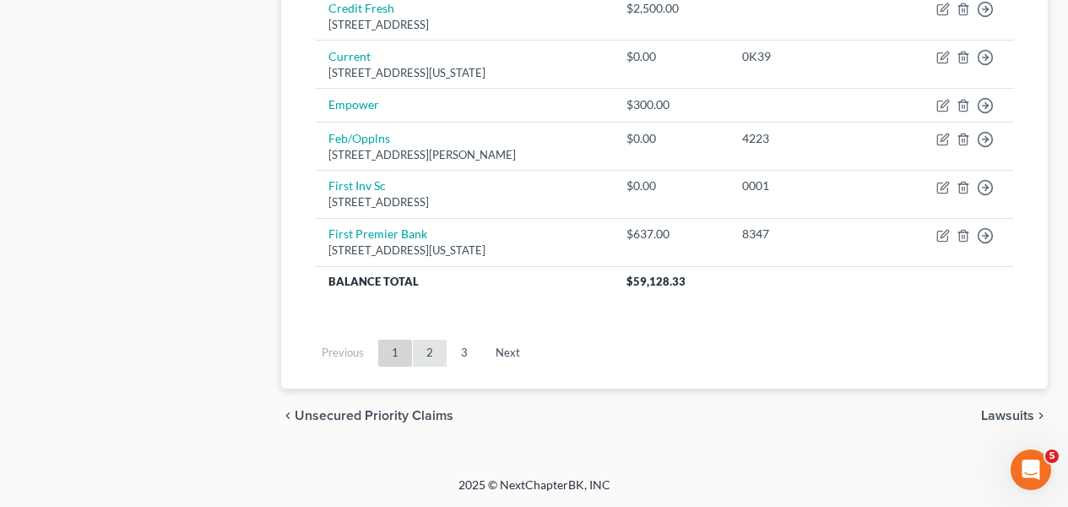
click at [439, 353] on link "2" at bounding box center [430, 352] width 34 height 27
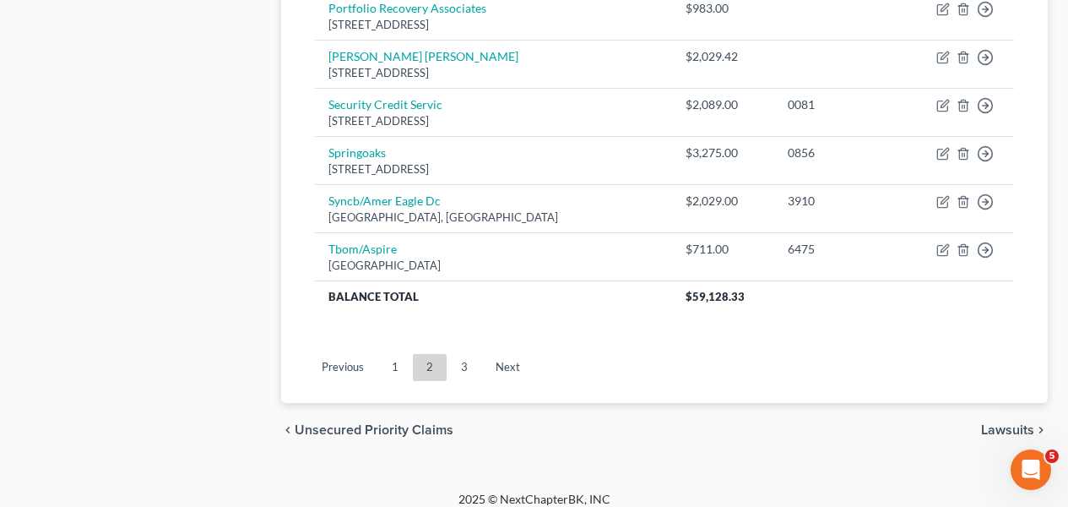
scroll to position [969, 0]
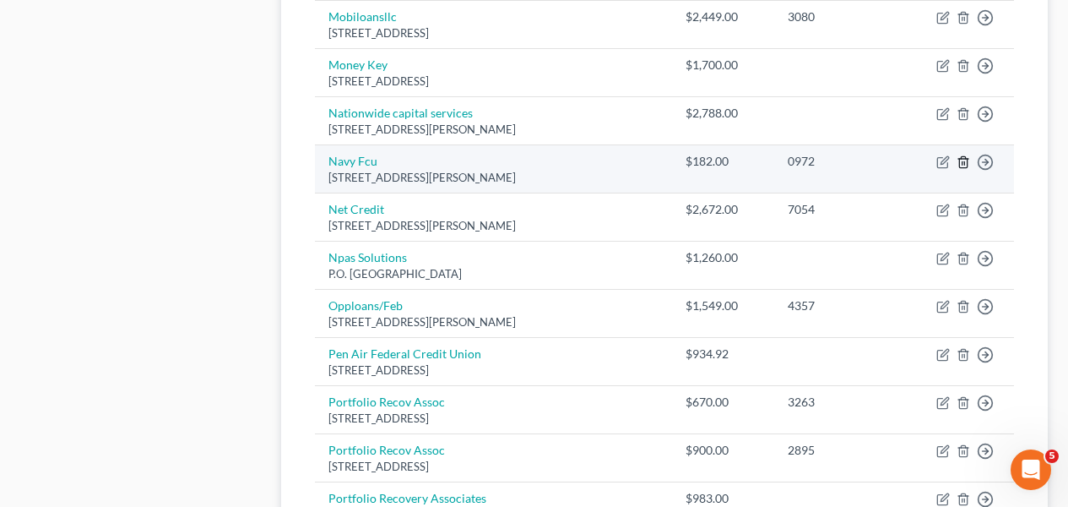
click at [967, 164] on icon "button" at bounding box center [963, 162] width 8 height 11
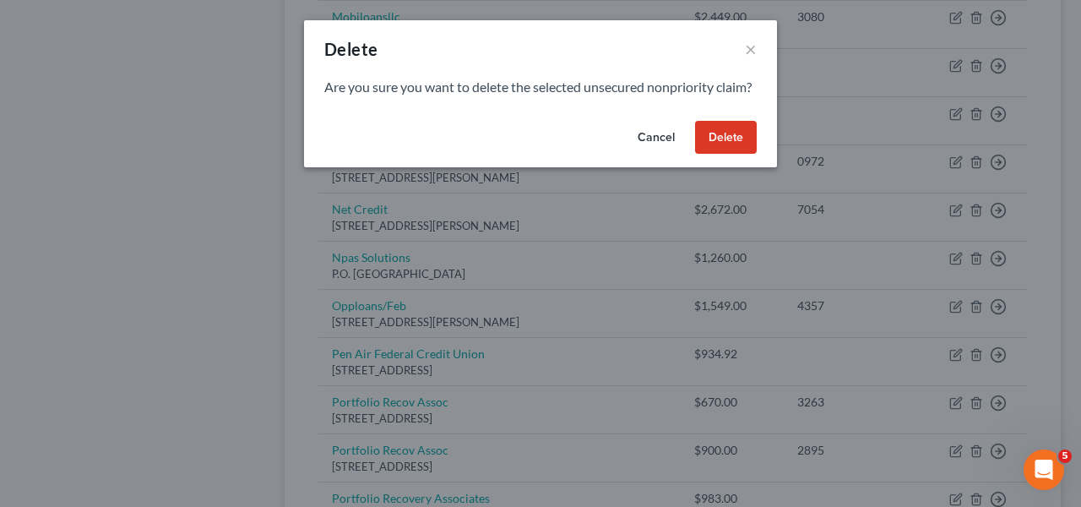
click at [745, 149] on button "Delete" at bounding box center [726, 138] width 62 height 34
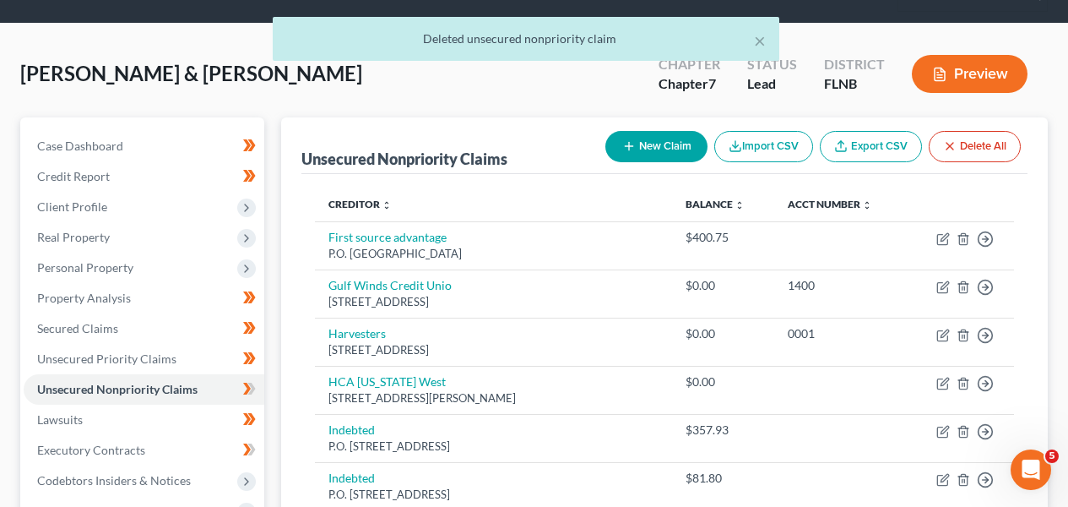
scroll to position [59, 0]
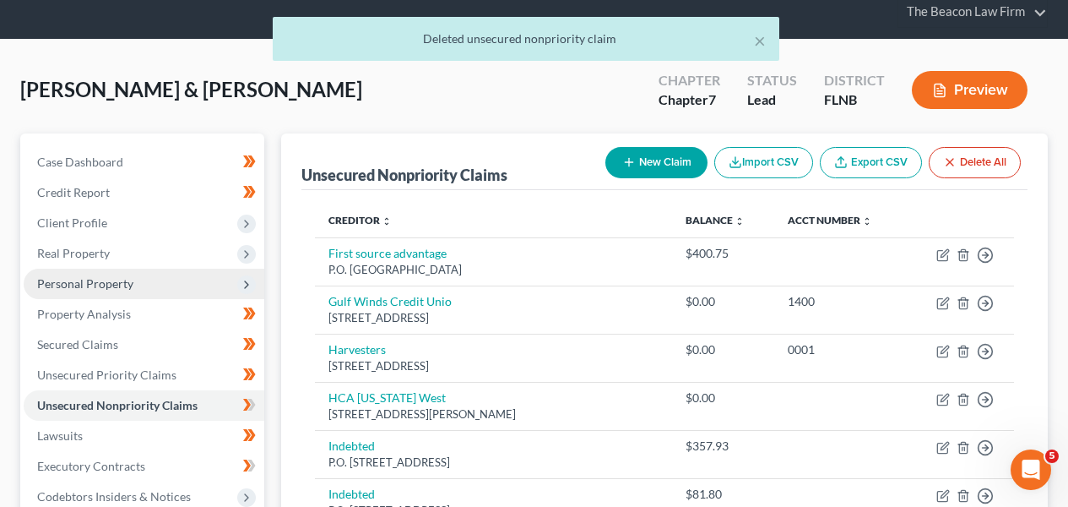
click at [175, 281] on span "Personal Property" at bounding box center [144, 283] width 241 height 30
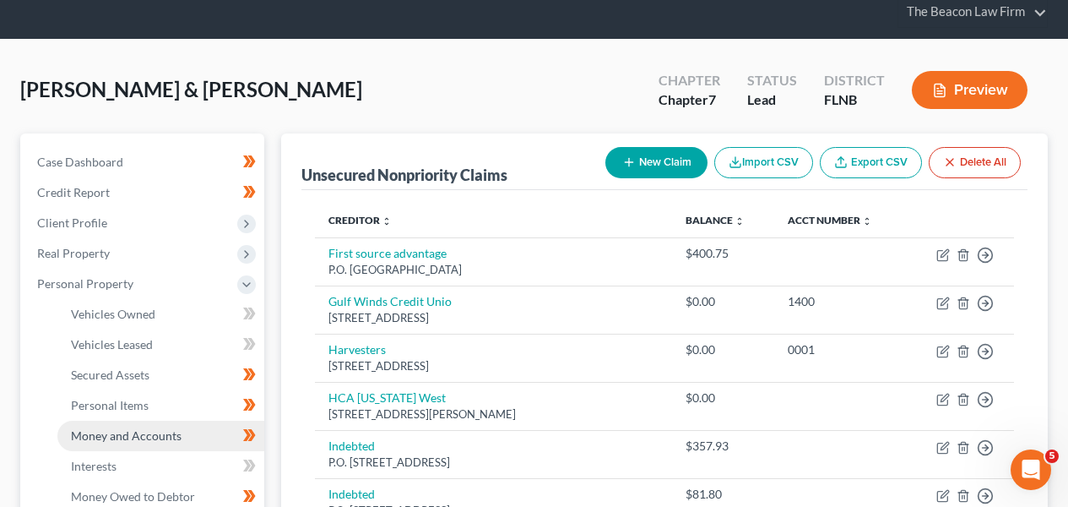
click at [149, 430] on span "Money and Accounts" at bounding box center [126, 435] width 111 height 14
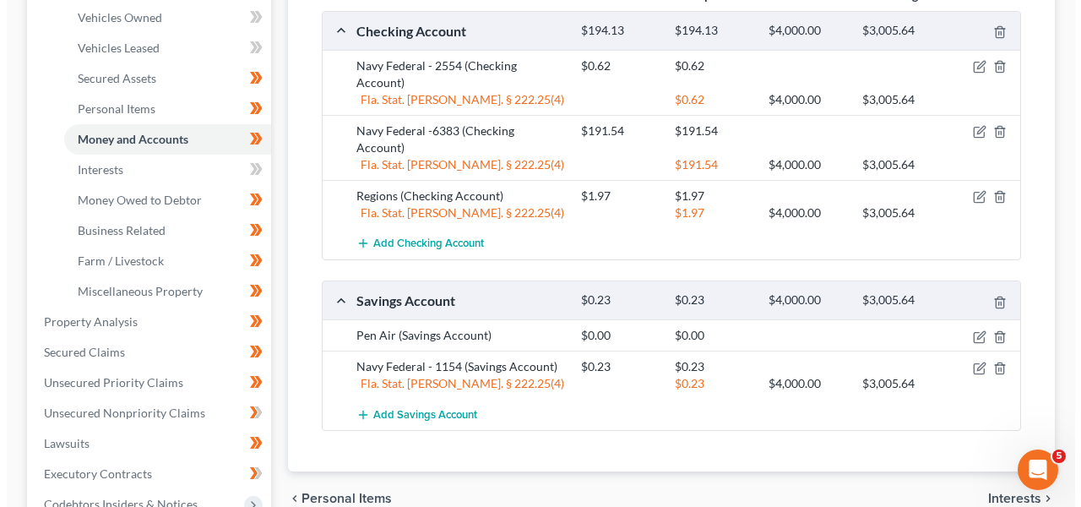
scroll to position [313, 0]
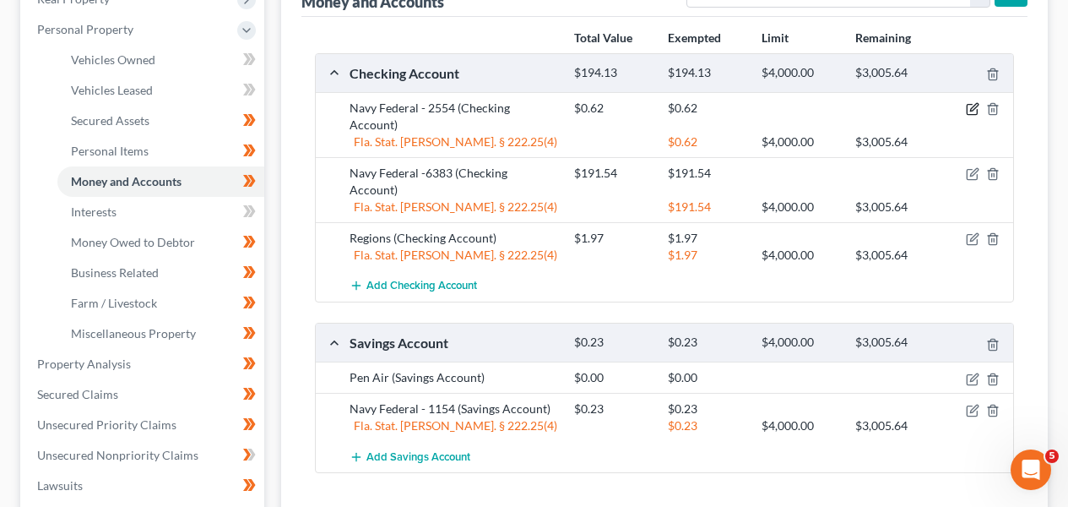
click at [969, 108] on icon "button" at bounding box center [973, 109] width 14 height 14
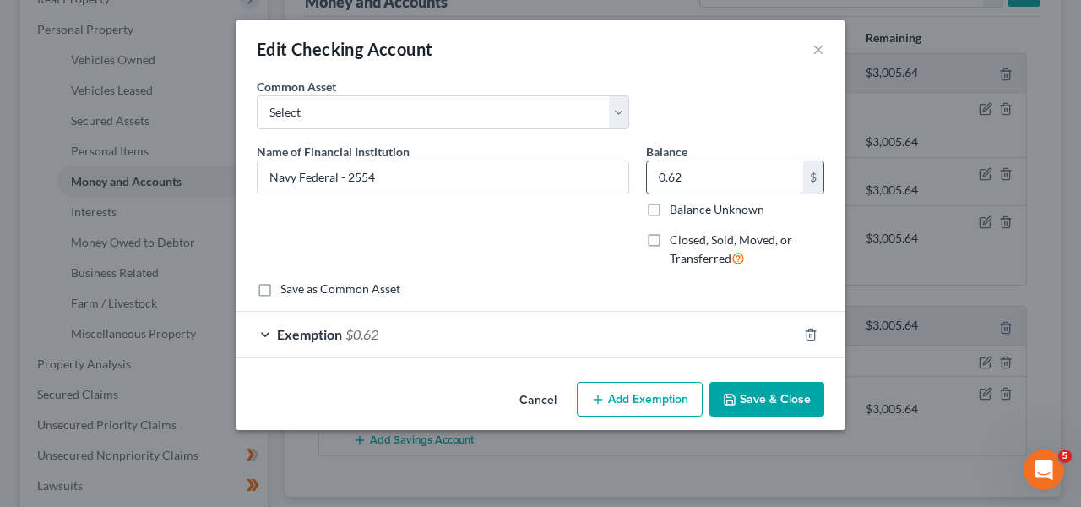
click at [738, 189] on input "0.62" at bounding box center [725, 177] width 156 height 32
click at [810, 333] on icon "button" at bounding box center [811, 335] width 14 height 14
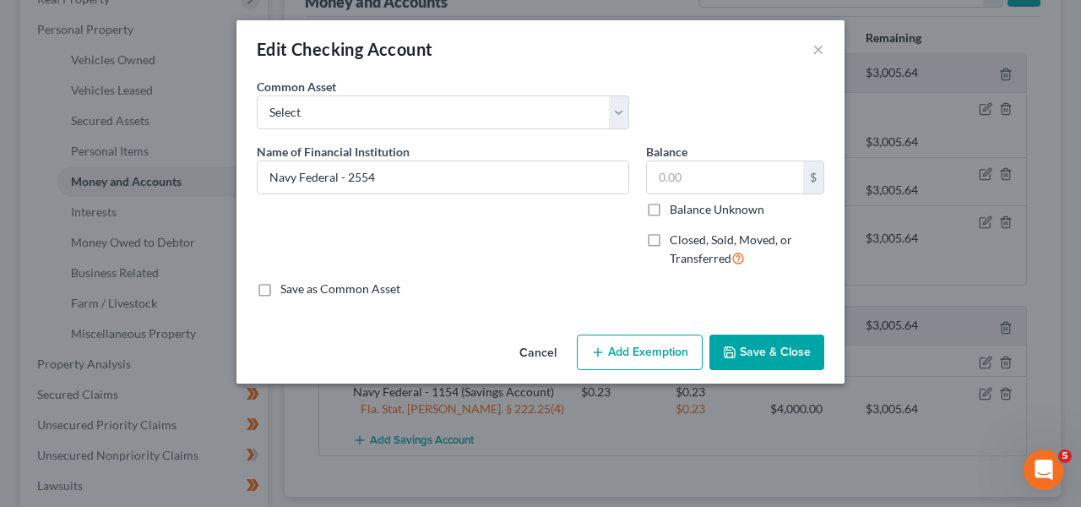
click at [789, 356] on button "Save & Close" at bounding box center [766, 351] width 115 height 35
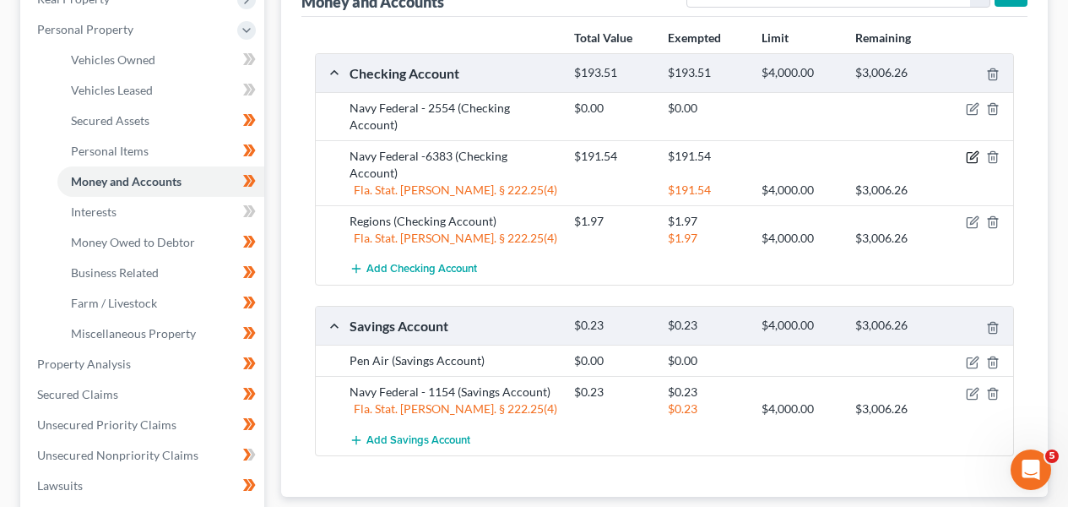
click at [973, 152] on icon "button" at bounding box center [974, 156] width 8 height 8
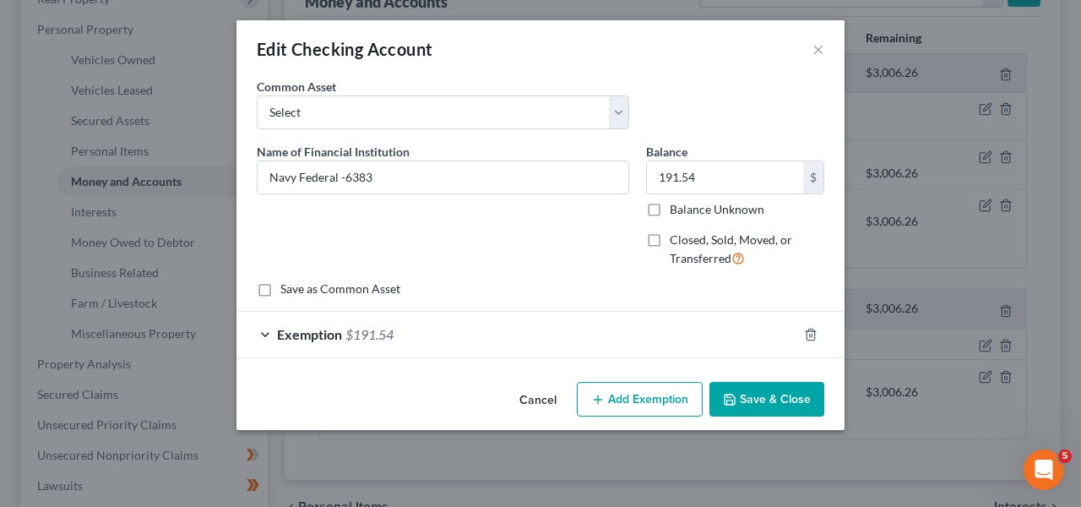
click at [609, 398] on button "Add Exemption" at bounding box center [640, 399] width 126 height 35
select select "2"
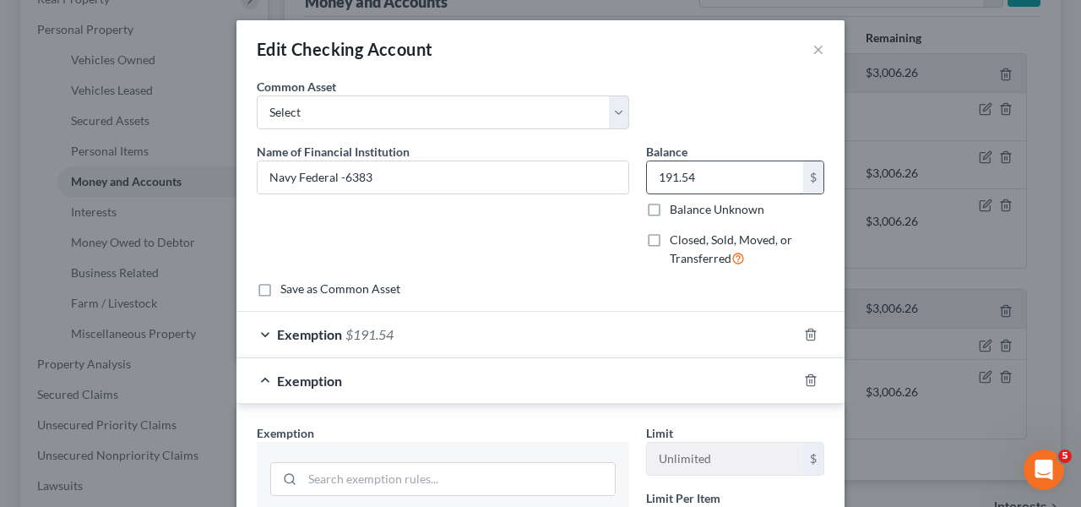
click at [696, 189] on input "191.54" at bounding box center [725, 177] width 156 height 32
paste input "610.82"
type input "610.82"
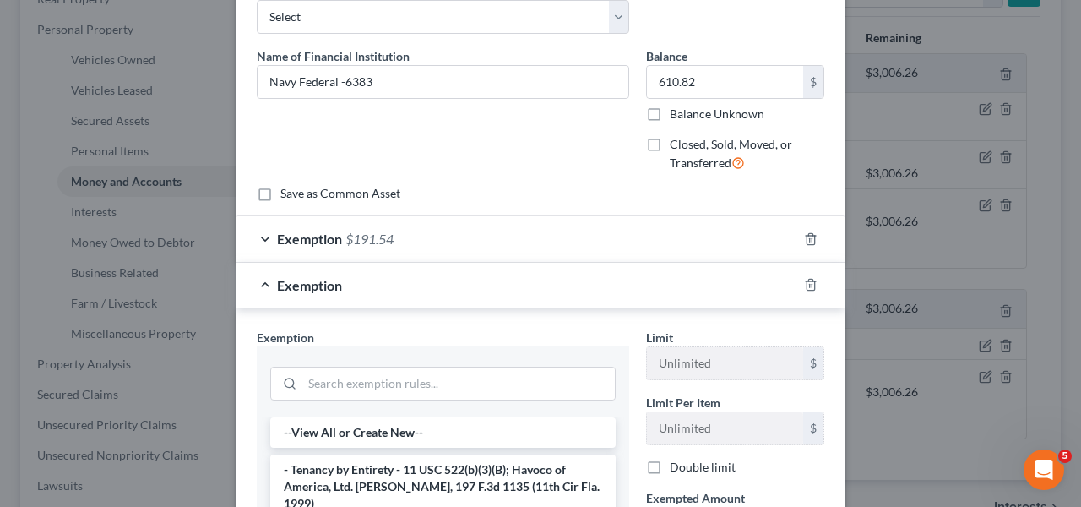
scroll to position [144, 0]
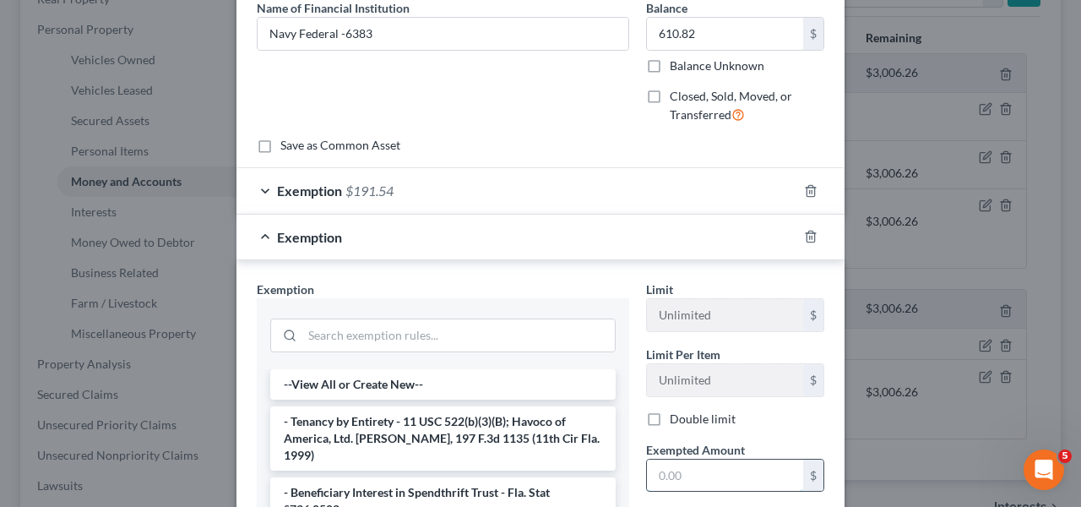
click at [729, 475] on input "text" at bounding box center [725, 475] width 156 height 32
paste input "610.82"
type input "610.82"
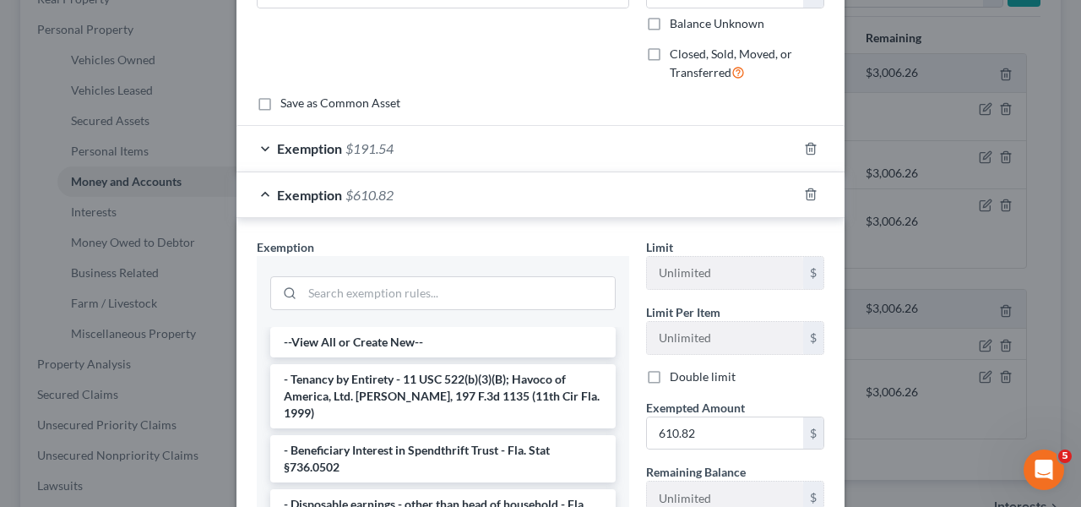
scroll to position [188, 0]
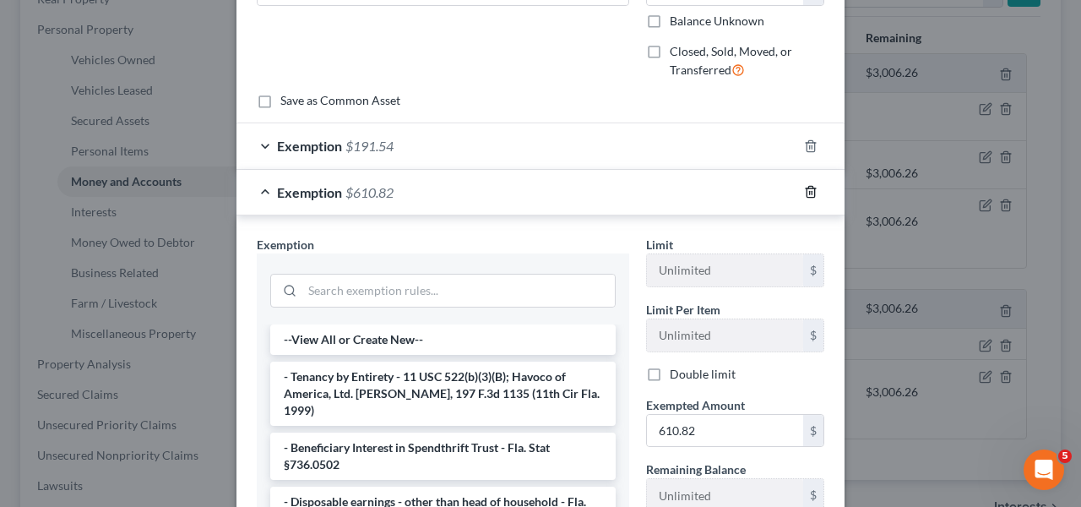
click at [806, 187] on icon "button" at bounding box center [810, 192] width 8 height 11
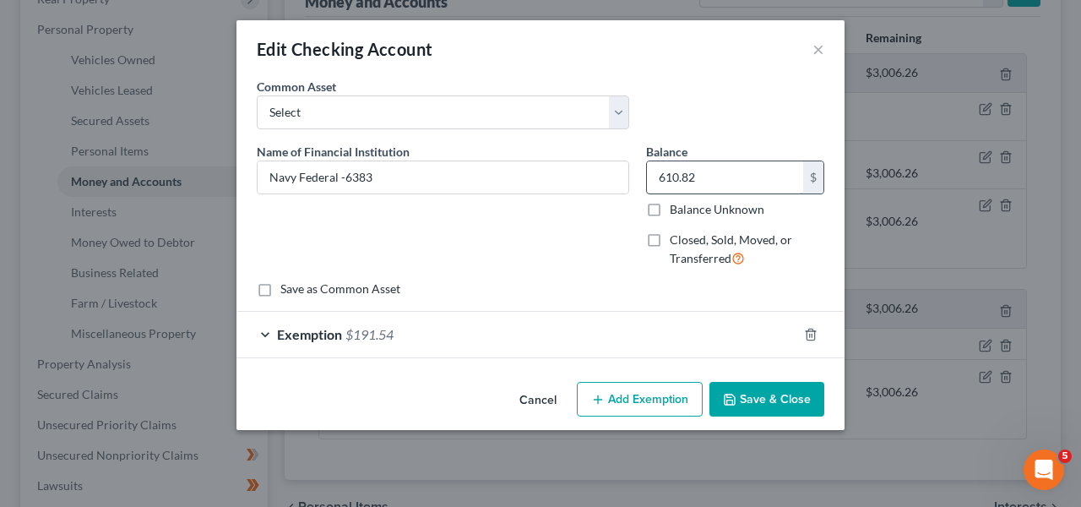
scroll to position [0, 0]
click at [587, 338] on div "Exemption $191.54" at bounding box center [516, 334] width 561 height 45
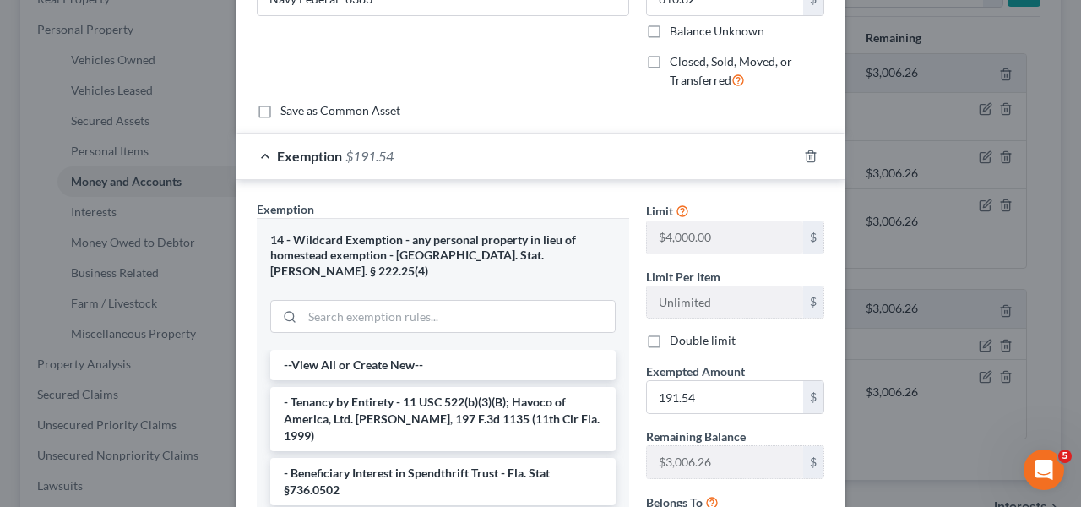
scroll to position [202, 0]
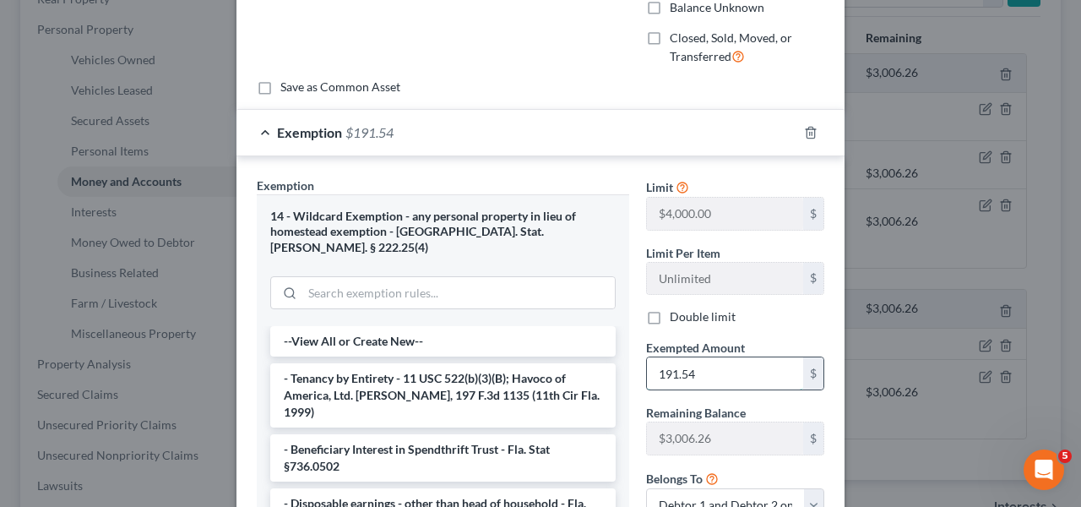
click at [738, 382] on input "191.54" at bounding box center [725, 373] width 156 height 32
paste input "610.82"
type input "610.82"
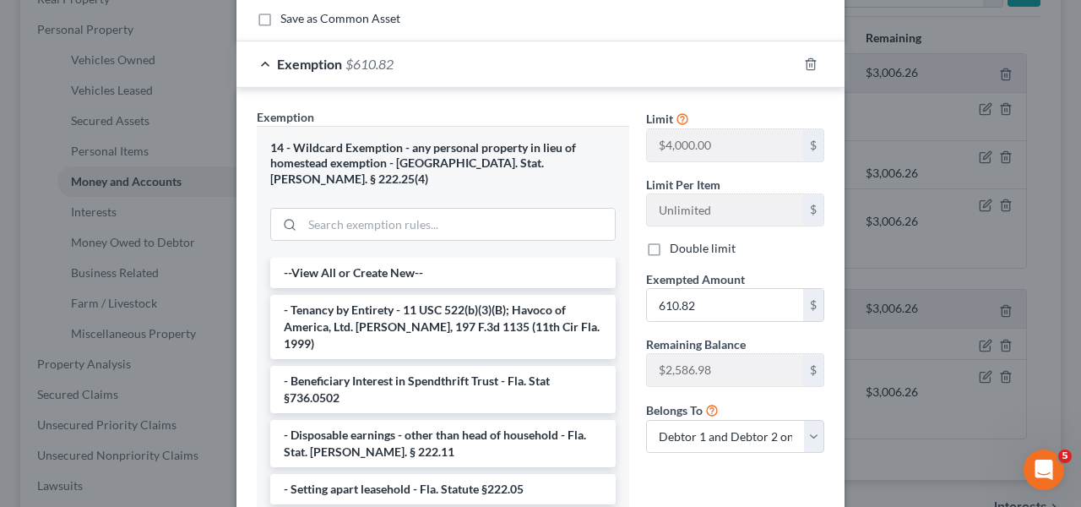
scroll to position [396, 0]
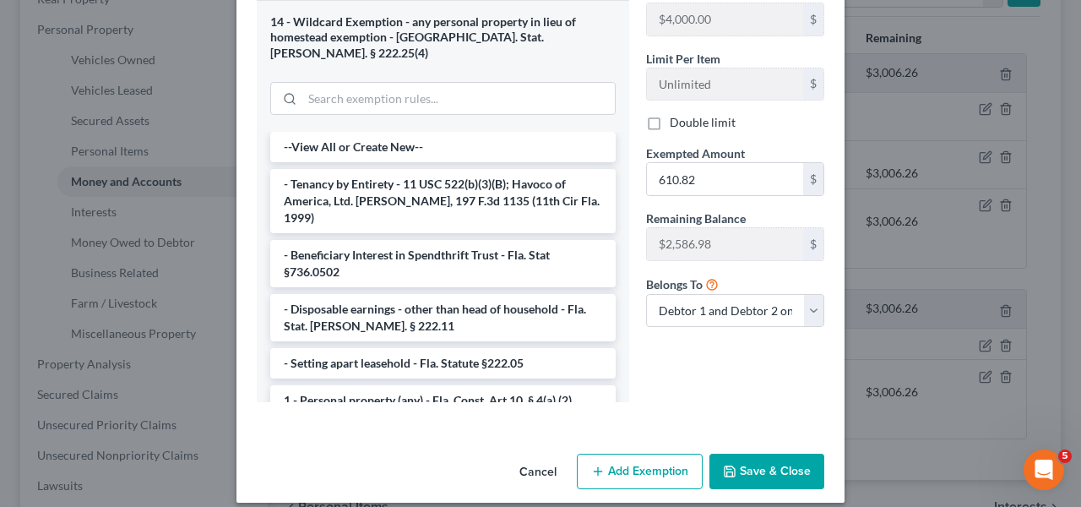
click at [756, 454] on button "Save & Close" at bounding box center [766, 470] width 115 height 35
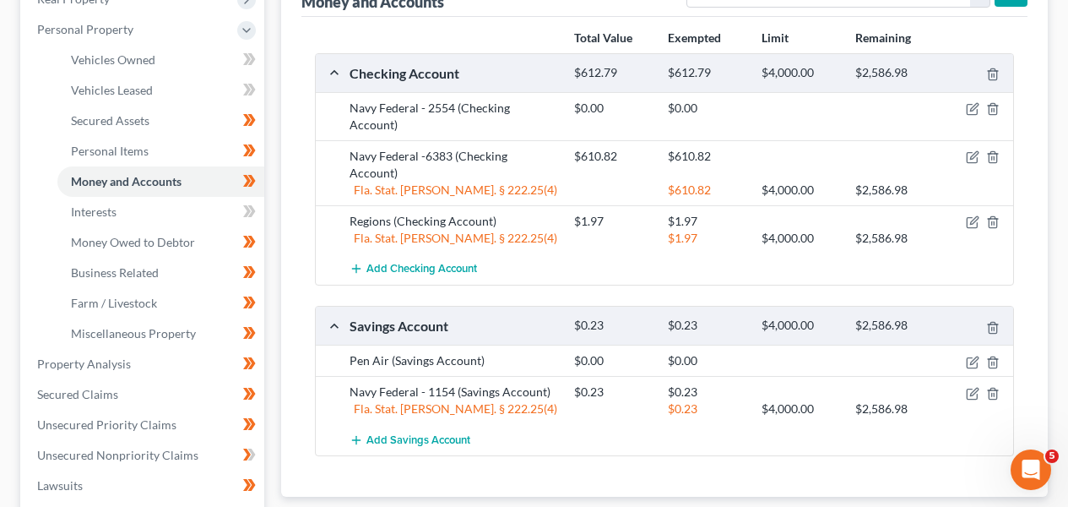
click at [965, 383] on div at bounding box center [977, 391] width 75 height 17
click at [971, 388] on icon "button" at bounding box center [974, 392] width 8 height 8
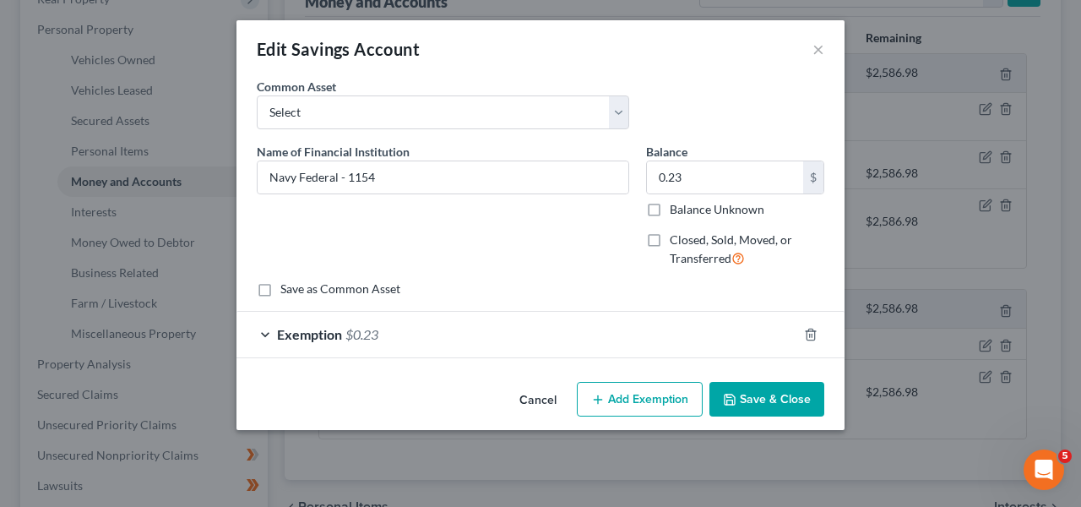
click at [648, 393] on button "Add Exemption" at bounding box center [640, 399] width 126 height 35
select select "2"
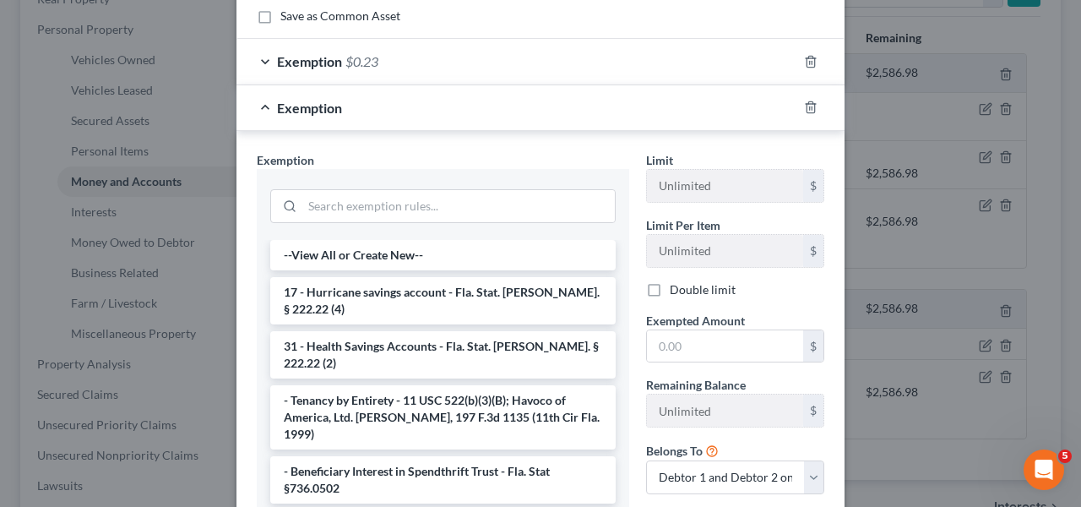
scroll to position [246, 0]
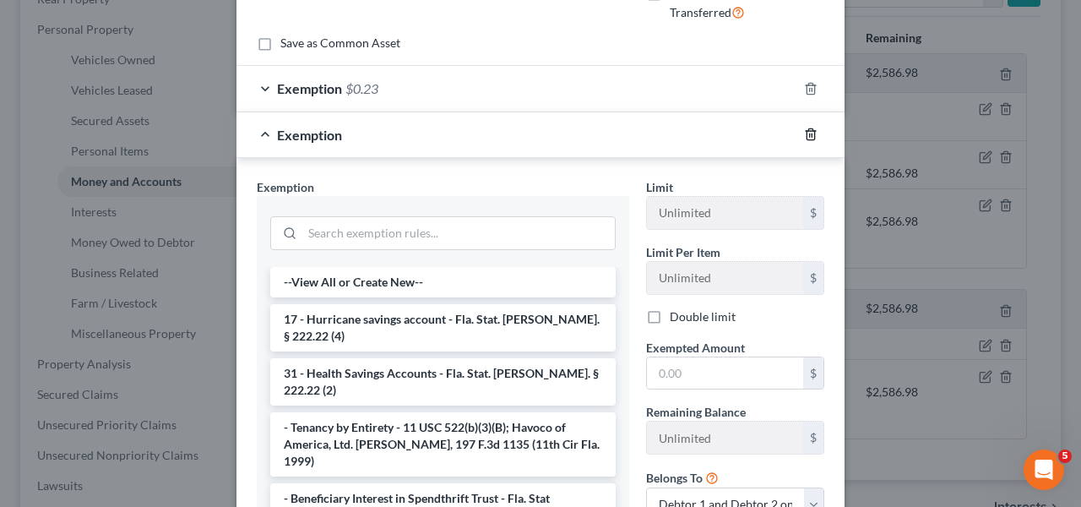
click at [804, 138] on icon "button" at bounding box center [811, 134] width 14 height 14
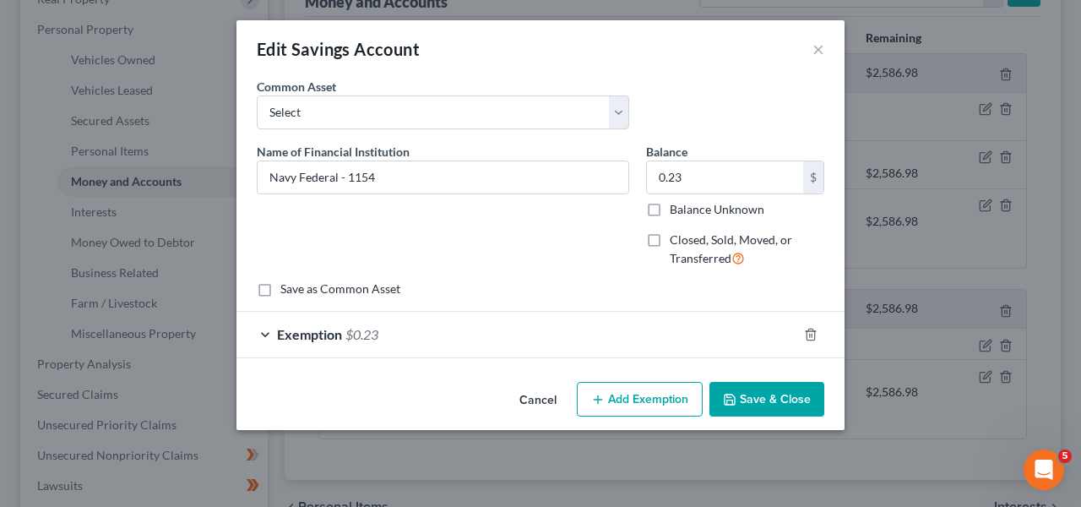
scroll to position [0, 0]
drag, startPoint x: 702, startPoint y: 121, endPoint x: 671, endPoint y: 171, distance: 58.8
click at [702, 121] on div "Common Asset Select South Carolina State Credit Union USAA Federal Savings Bank…" at bounding box center [540, 110] width 584 height 65
click at [674, 189] on input "0.23" at bounding box center [725, 177] width 156 height 32
paste input "134"
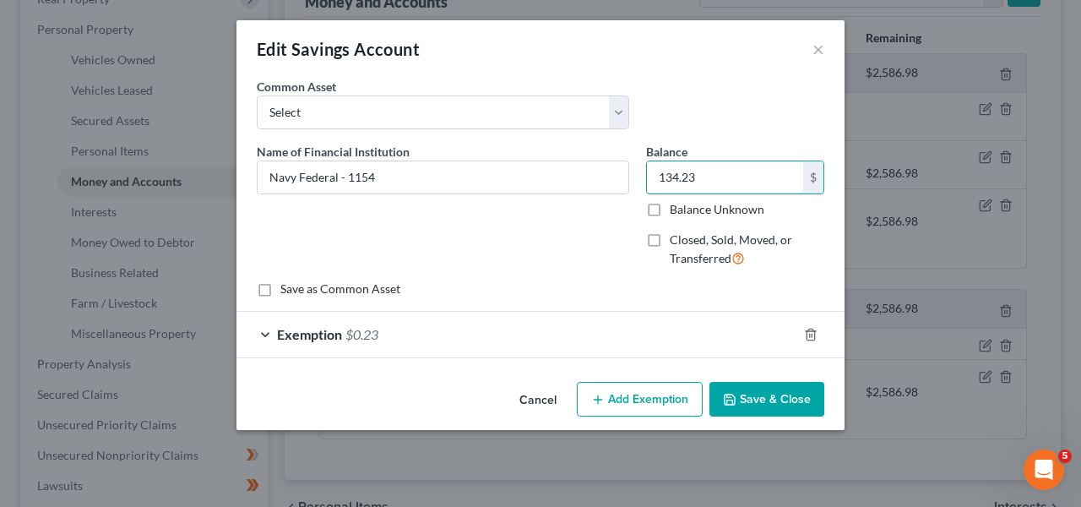
type input "134.23"
click at [612, 310] on form "An exemption set must first be selected from the Filing Information section. Co…" at bounding box center [540, 218] width 567 height 280
click at [601, 335] on div "Exemption $0.23" at bounding box center [516, 334] width 561 height 45
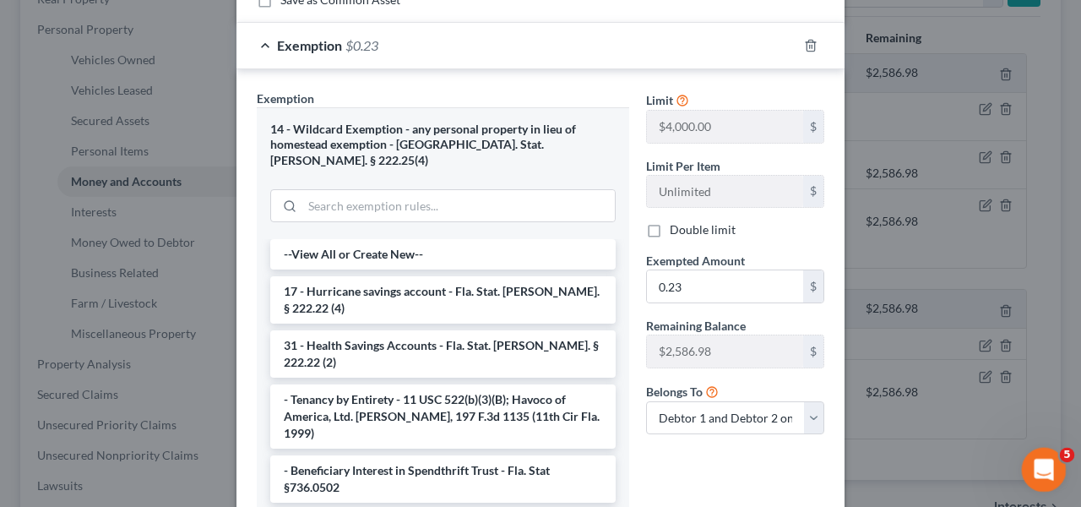
scroll to position [290, 0]
click at [737, 296] on input "0.23" at bounding box center [725, 285] width 156 height 32
paste input "134"
type input "134.23"
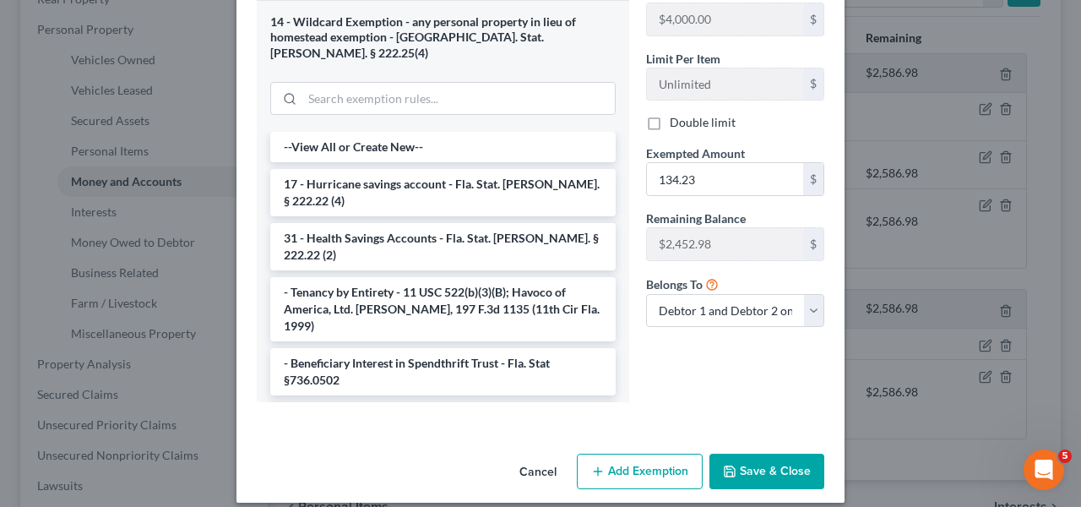
click at [808, 453] on button "Save & Close" at bounding box center [766, 470] width 115 height 35
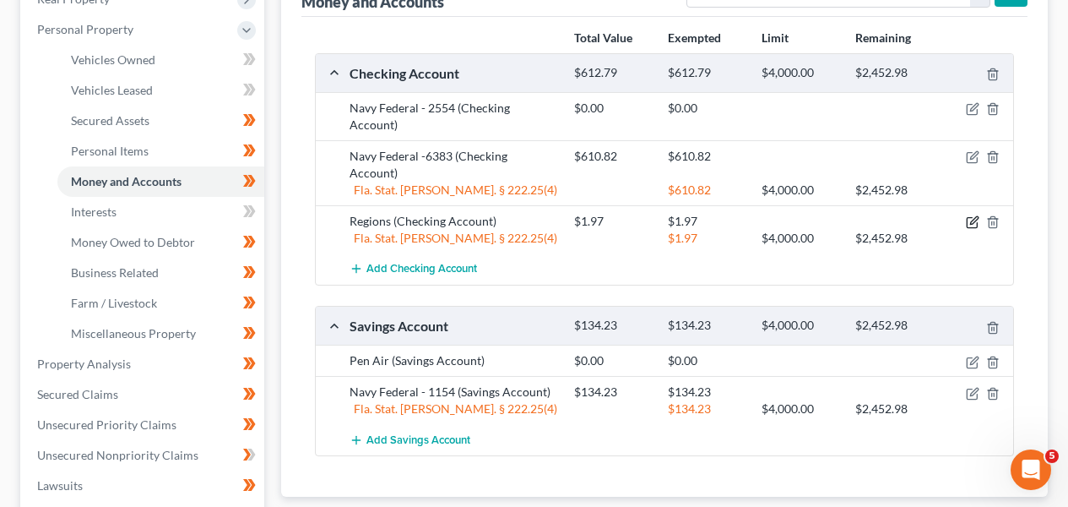
click at [969, 215] on icon "button" at bounding box center [973, 222] width 14 height 14
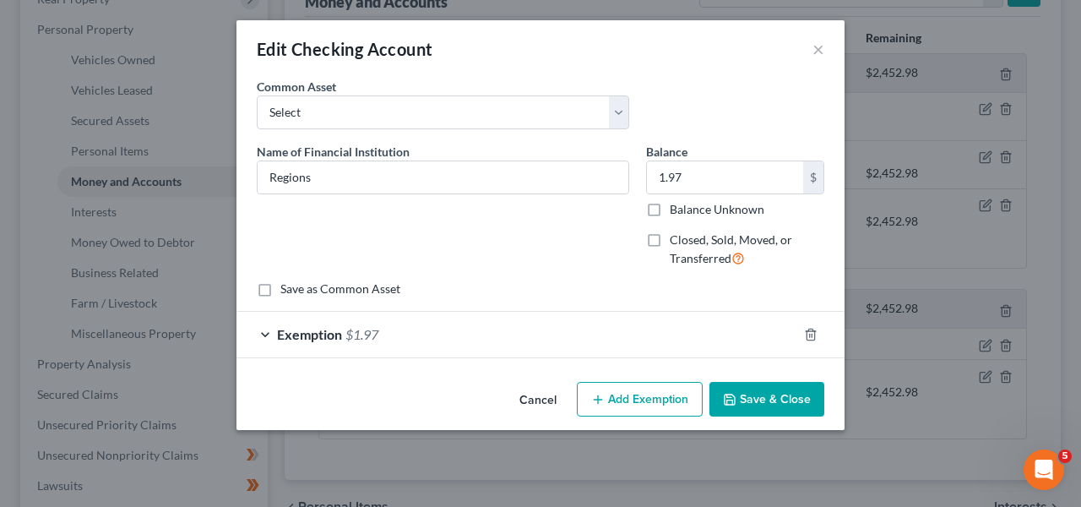
click at [683, 380] on div "Cancel Add Exemption Save & Close" at bounding box center [540, 403] width 608 height 56
click at [674, 395] on button "Add Exemption" at bounding box center [640, 399] width 126 height 35
select select "2"
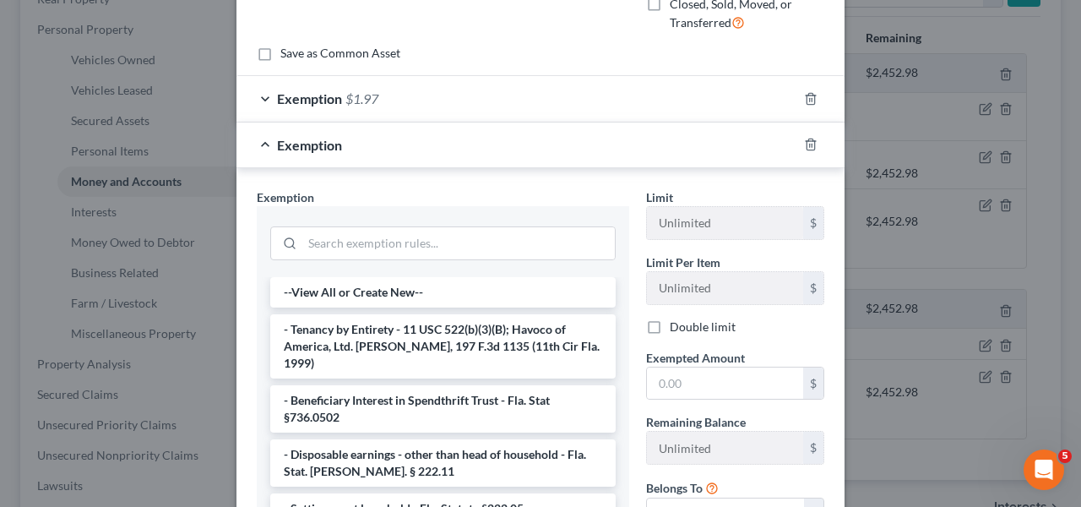
scroll to position [293, 0]
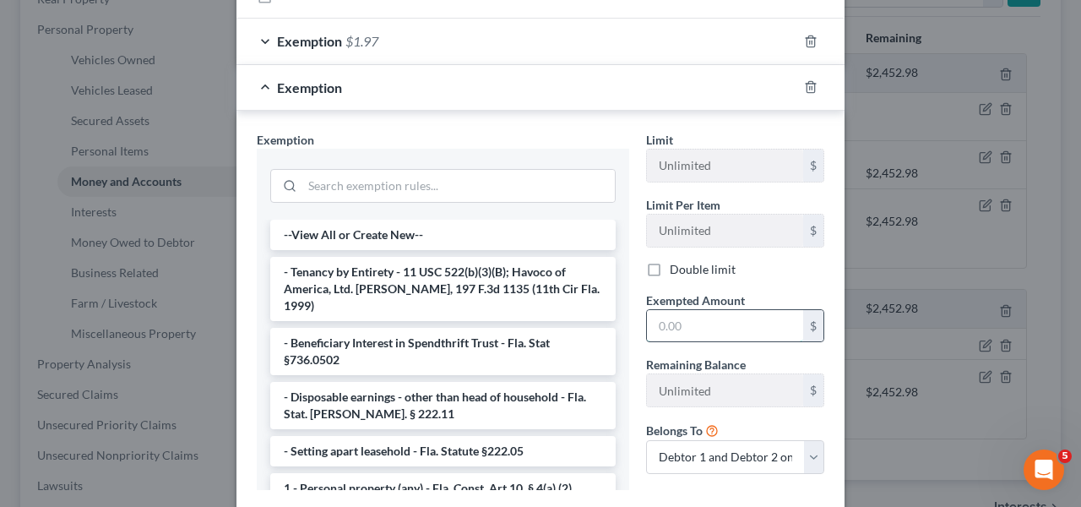
click at [683, 333] on input "text" at bounding box center [725, 326] width 156 height 32
click at [556, 111] on div "Exemption Set must be selected for CA. Exemption * --View All or Create New-- -…" at bounding box center [540, 314] width 608 height 407
click at [810, 90] on icon "button" at bounding box center [811, 87] width 14 height 14
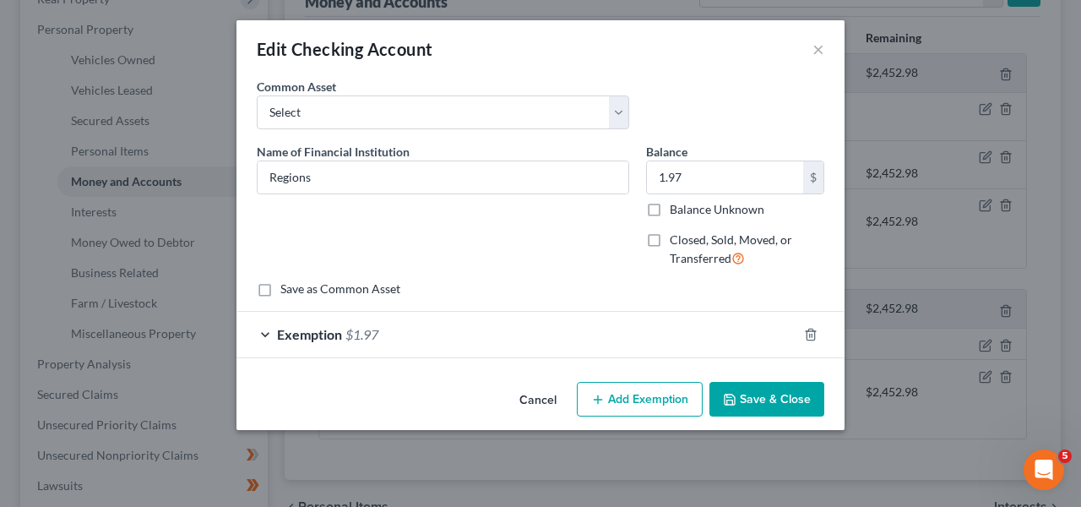
scroll to position [0, 0]
drag, startPoint x: 588, startPoint y: 322, endPoint x: 637, endPoint y: 285, distance: 62.1
click at [587, 322] on div "Exemption $1.97" at bounding box center [516, 334] width 561 height 45
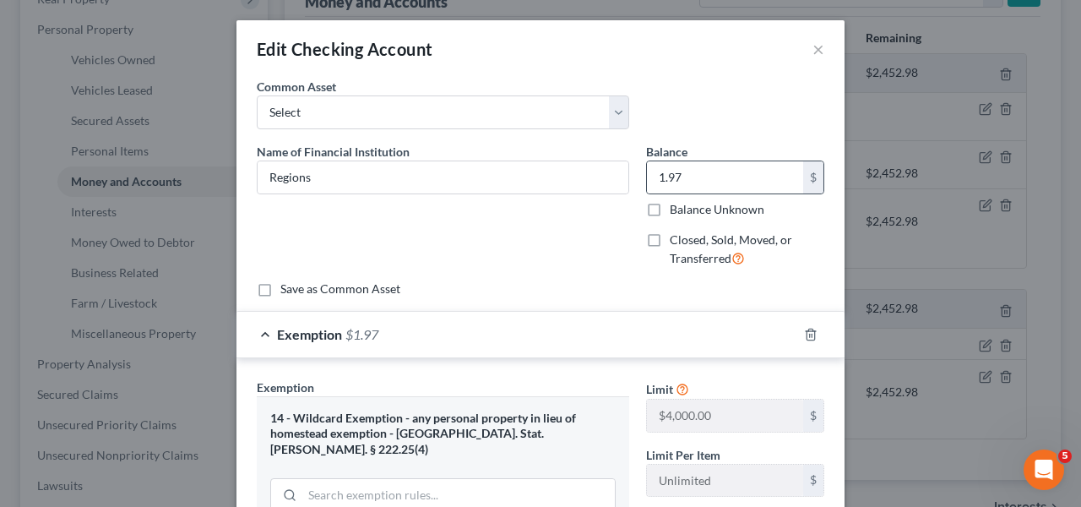
click at [723, 192] on div "1.97 $" at bounding box center [735, 177] width 178 height 34
click at [721, 189] on input "1.97" at bounding box center [725, 177] width 156 height 32
paste input "75.41"
type input "175.41"
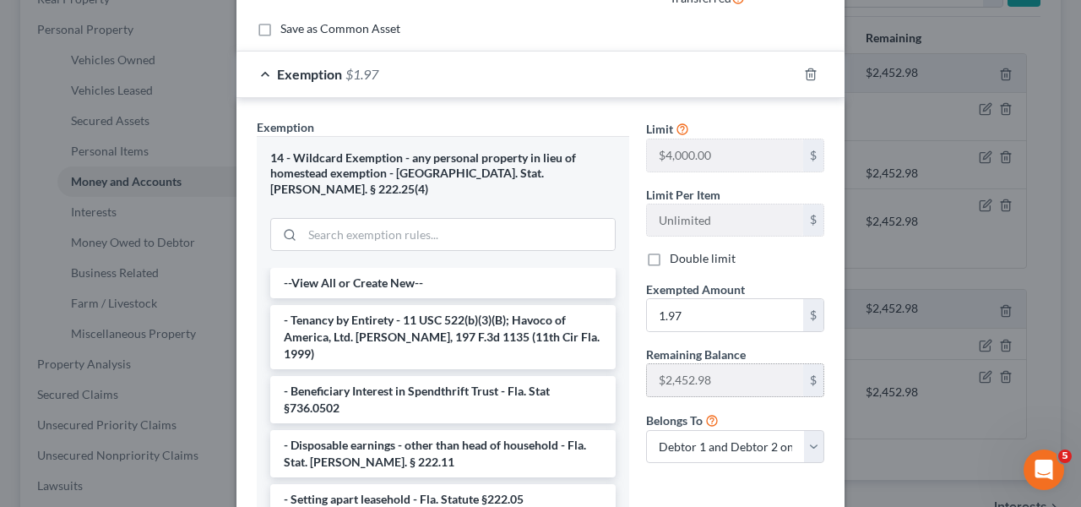
scroll to position [315, 0]
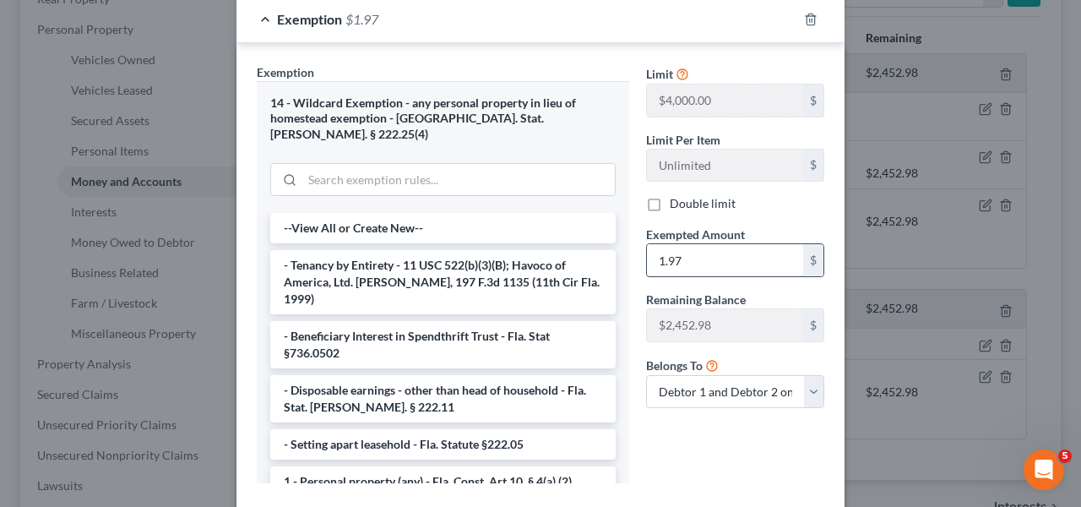
click at [703, 256] on input "1.97" at bounding box center [725, 260] width 156 height 32
paste input "75.41"
type input "175.41"
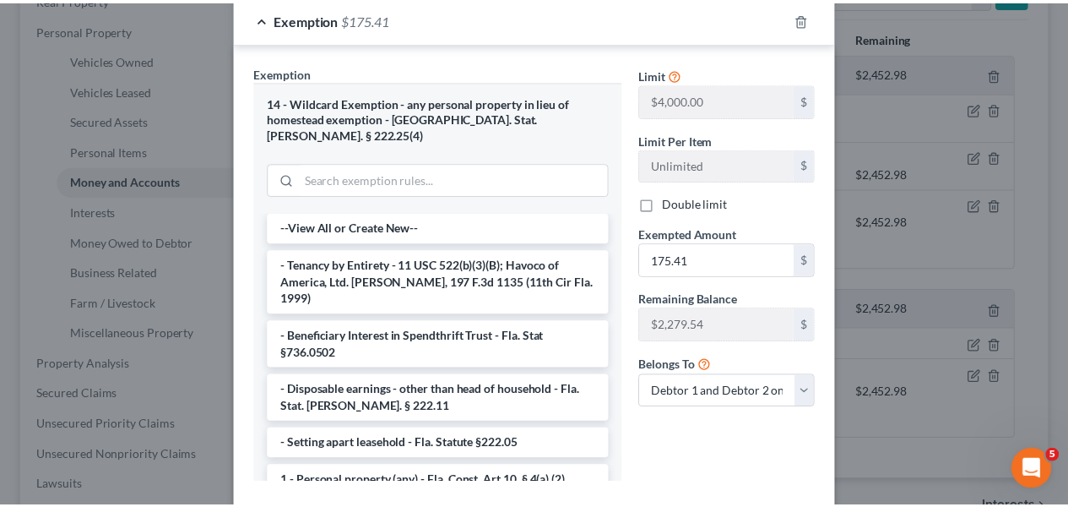
scroll to position [396, 0]
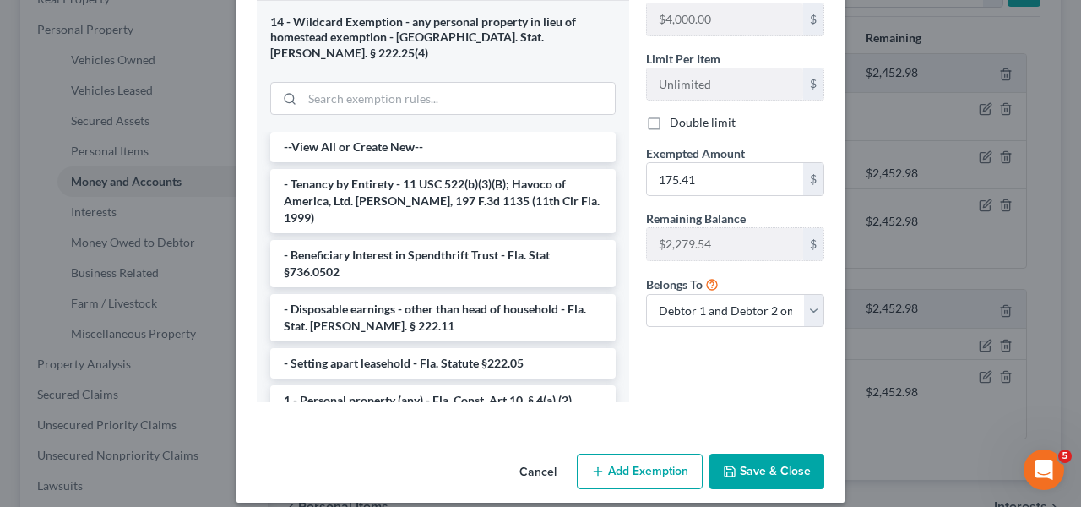
click at [772, 453] on button "Save & Close" at bounding box center [766, 470] width 115 height 35
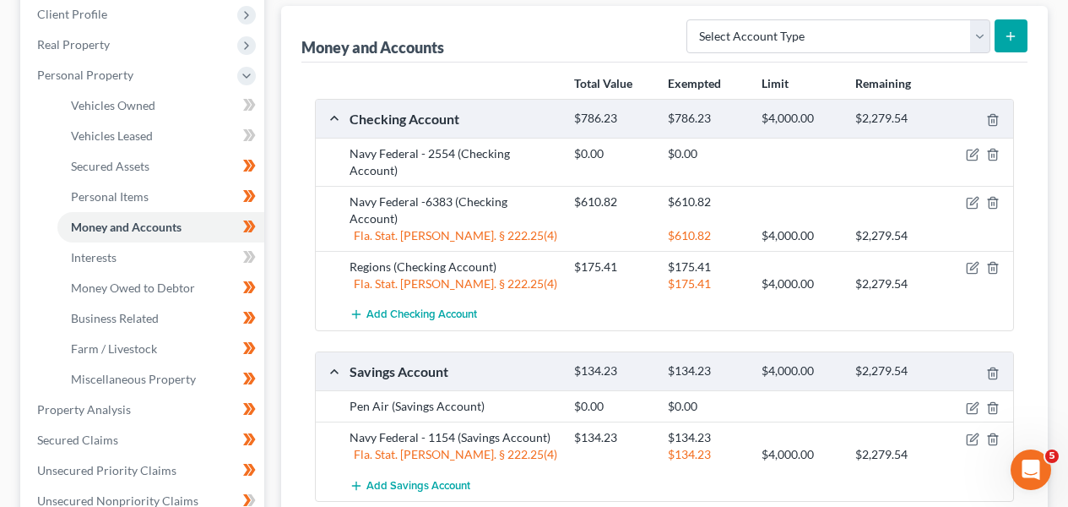
scroll to position [296, 0]
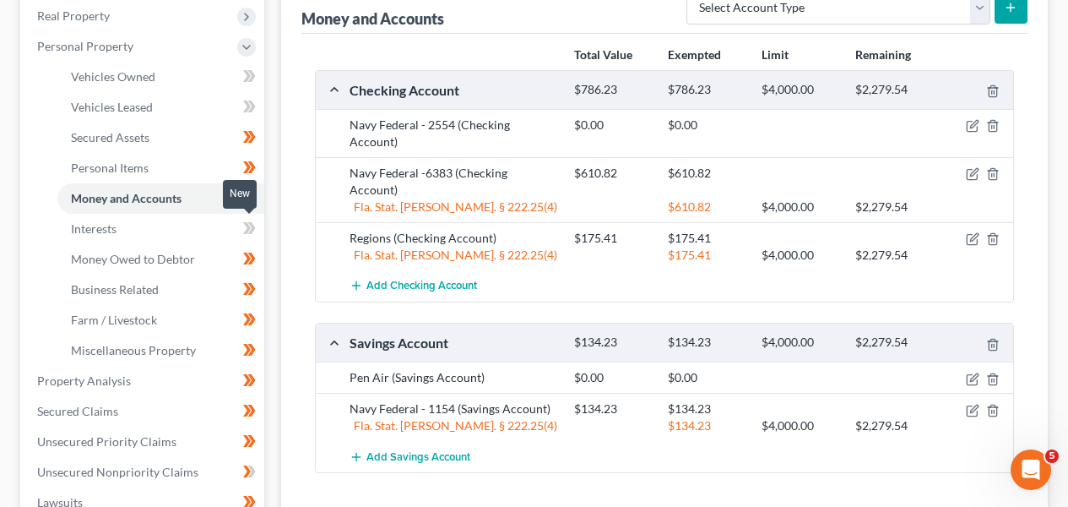
click at [240, 230] on span at bounding box center [250, 230] width 30 height 25
